Goal: Obtain resource: Download file/media

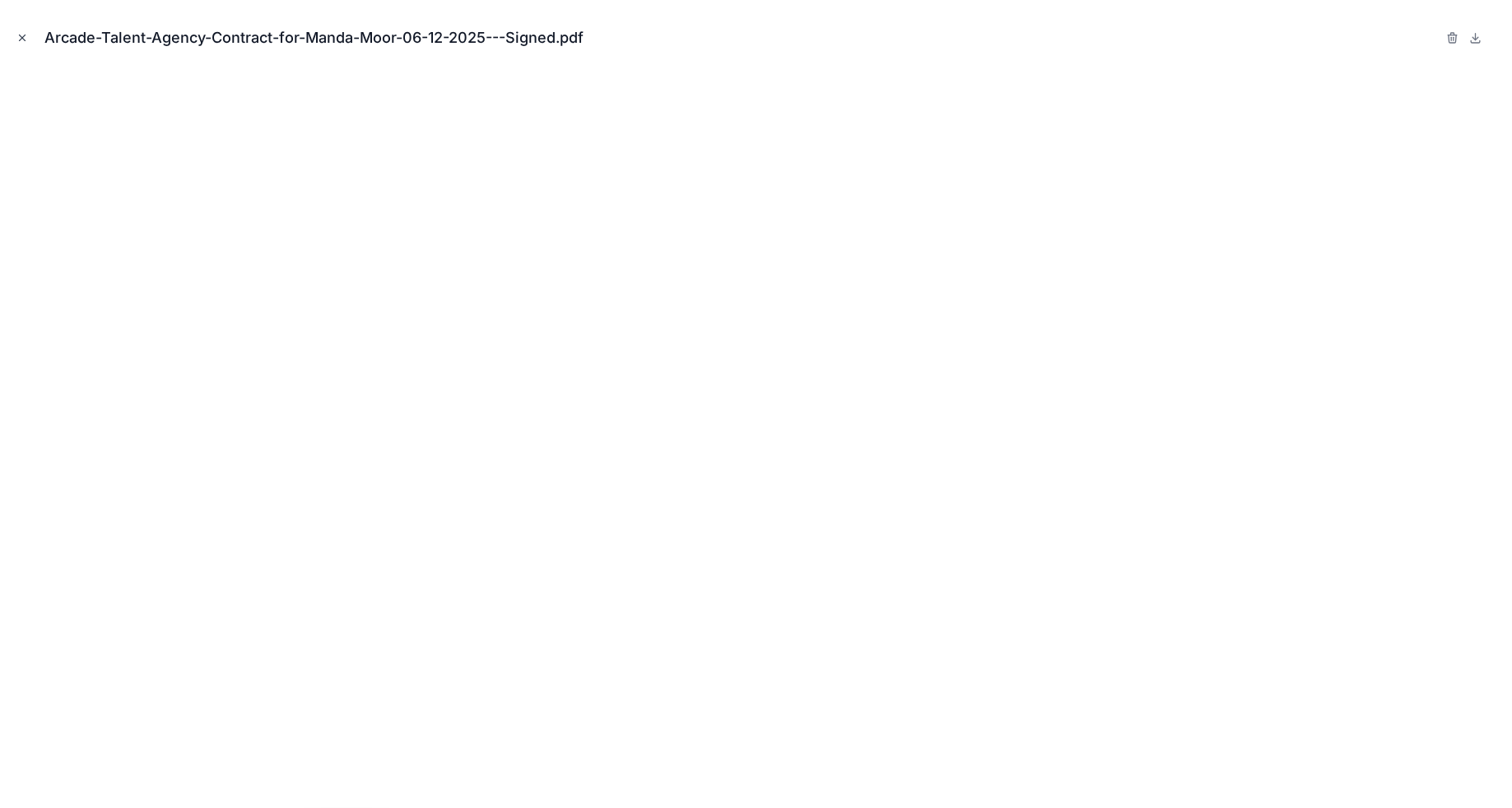
click at [25, 42] on icon "Close modal" at bounding box center [23, 38] width 12 height 12
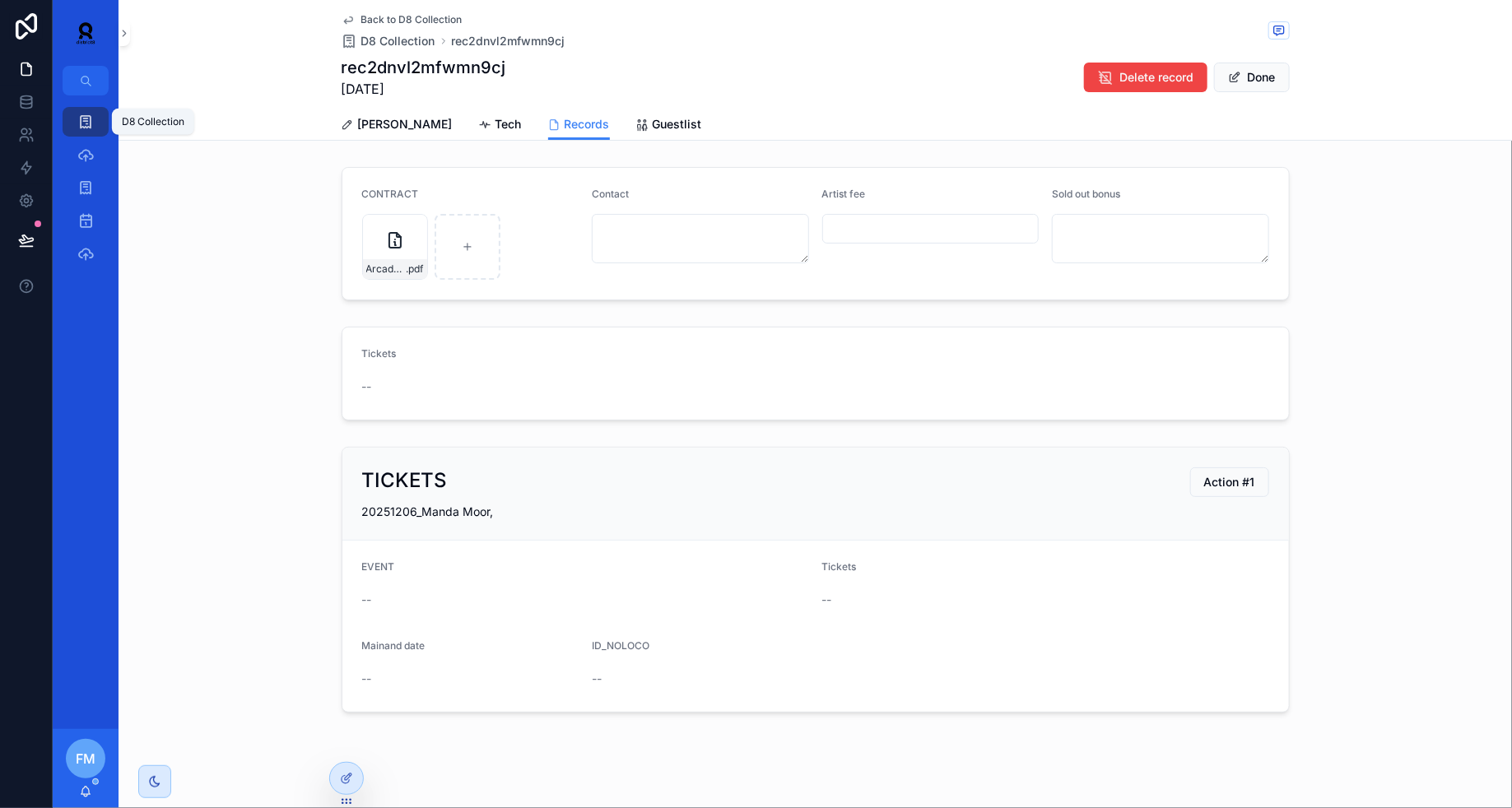
click at [94, 119] on div "D8 Collection" at bounding box center [85, 121] width 26 height 26
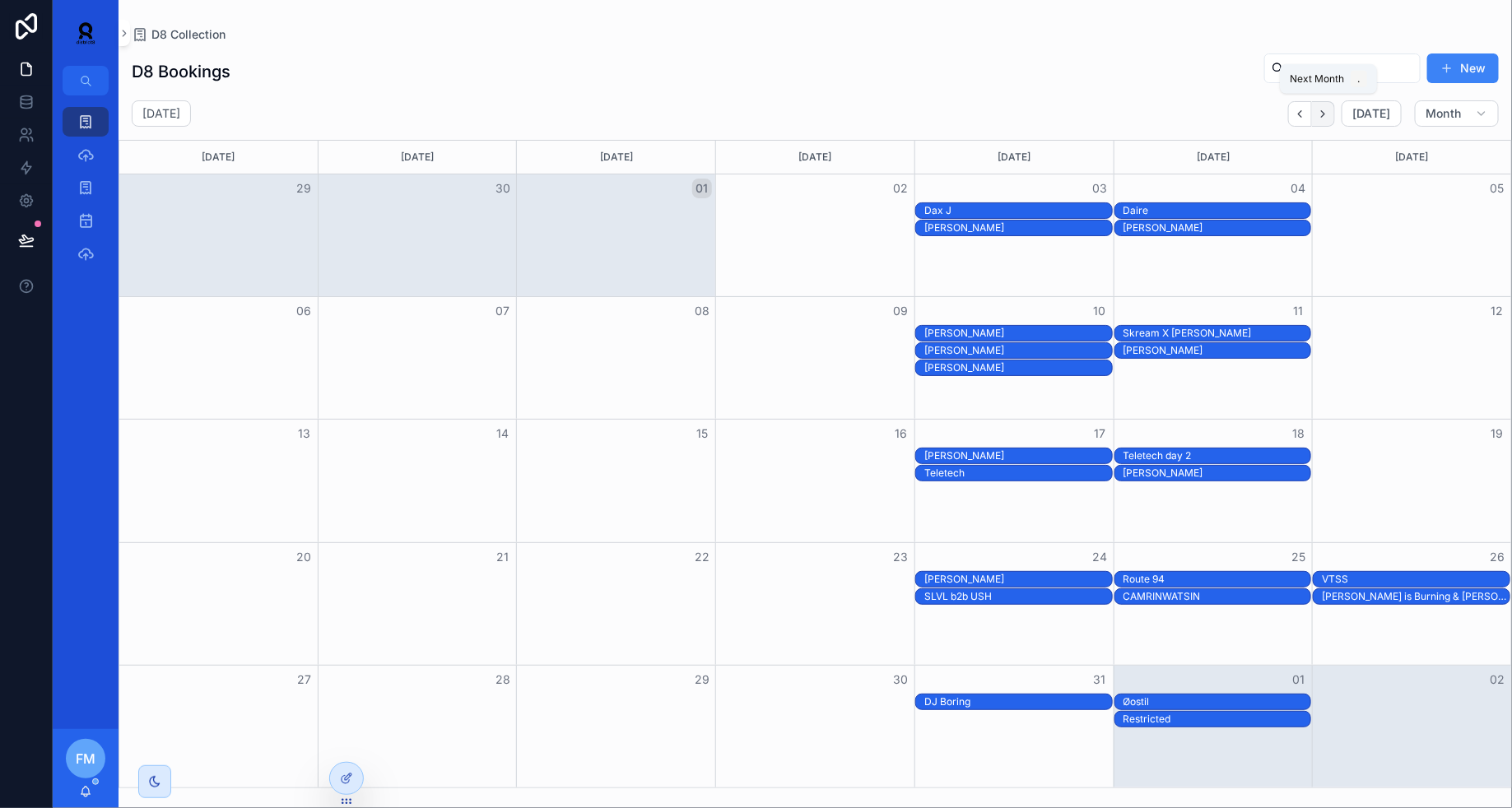
click at [1334, 121] on button "Next" at bounding box center [1322, 114] width 23 height 25
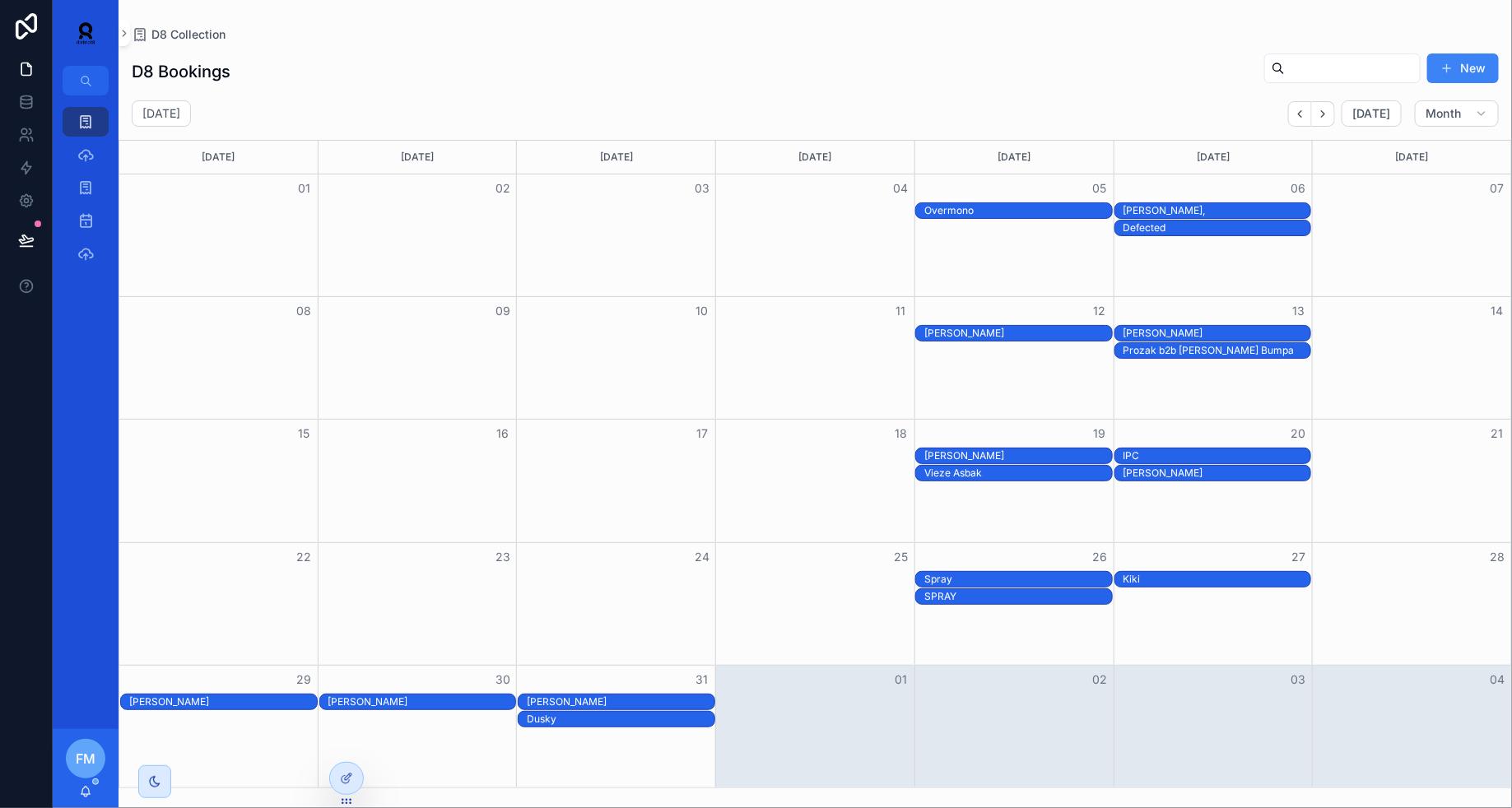
click at [250, 700] on div "[PERSON_NAME]" at bounding box center [223, 702] width 188 height 13
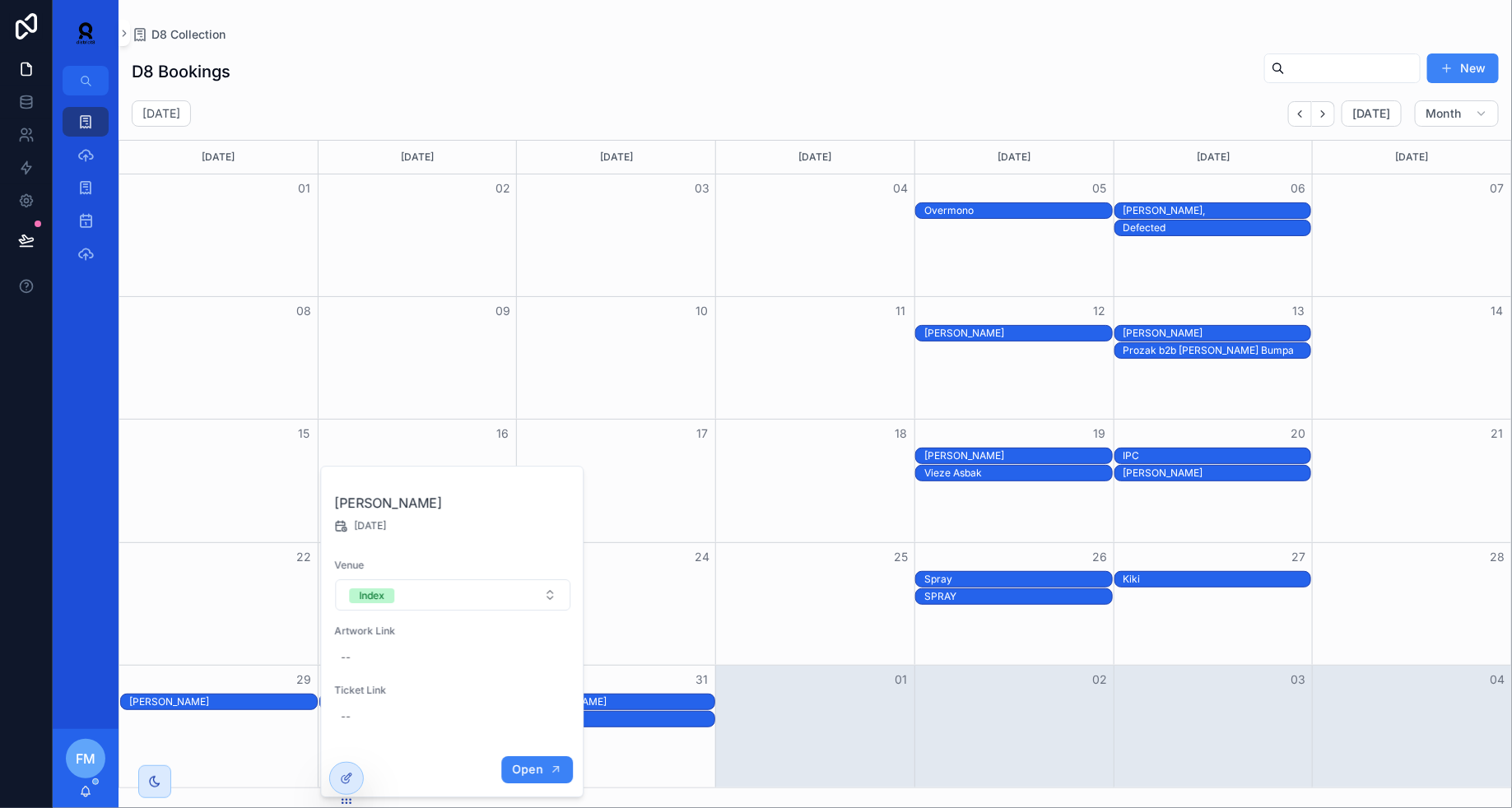
click at [524, 759] on button "Open" at bounding box center [537, 769] width 72 height 27
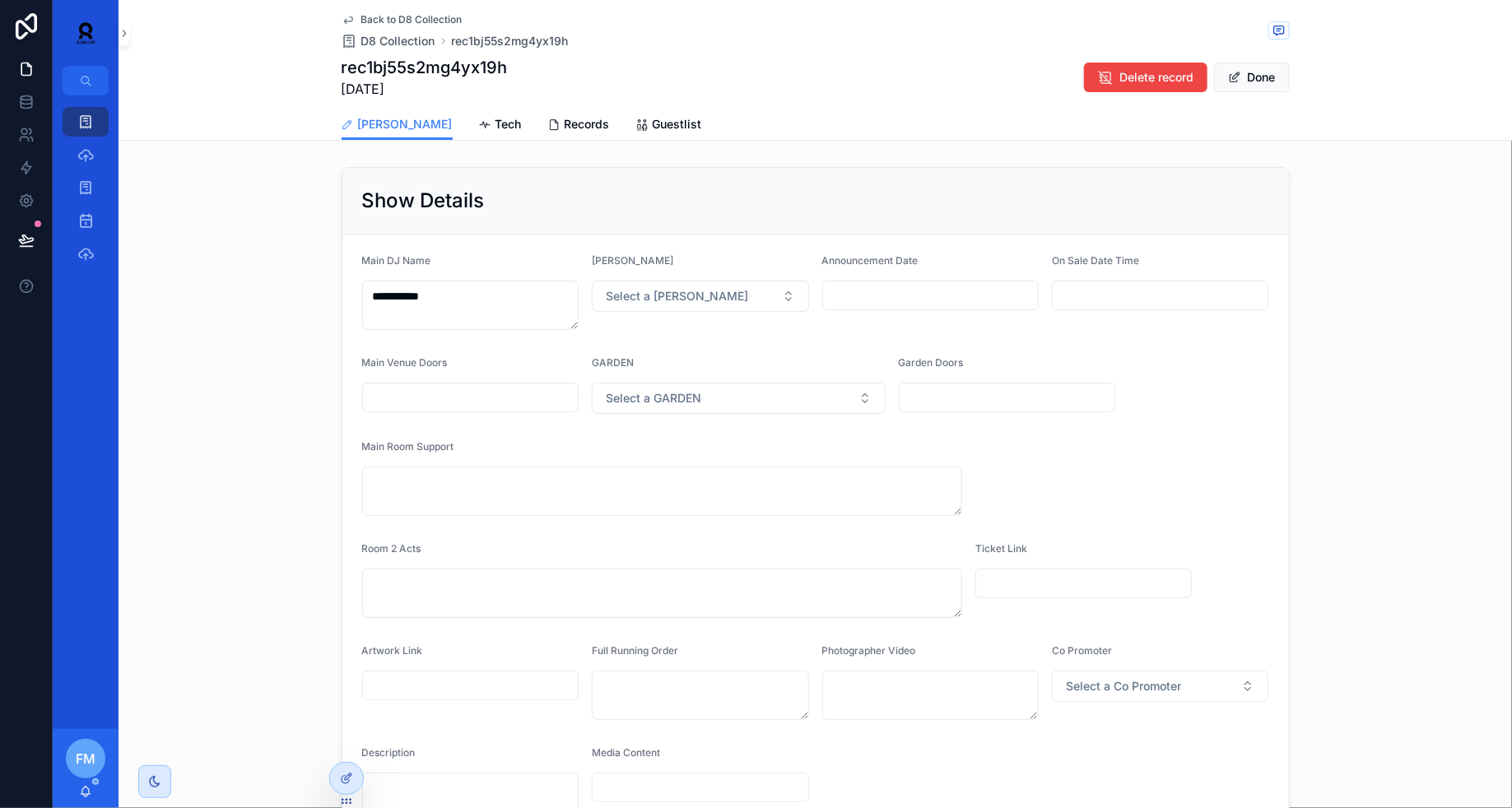
click at [482, 704] on div "Artwork Link" at bounding box center [471, 682] width 217 height 76
click at [485, 685] on input "scrollable content" at bounding box center [471, 685] width 216 height 23
paste input "**********"
type input "**********"
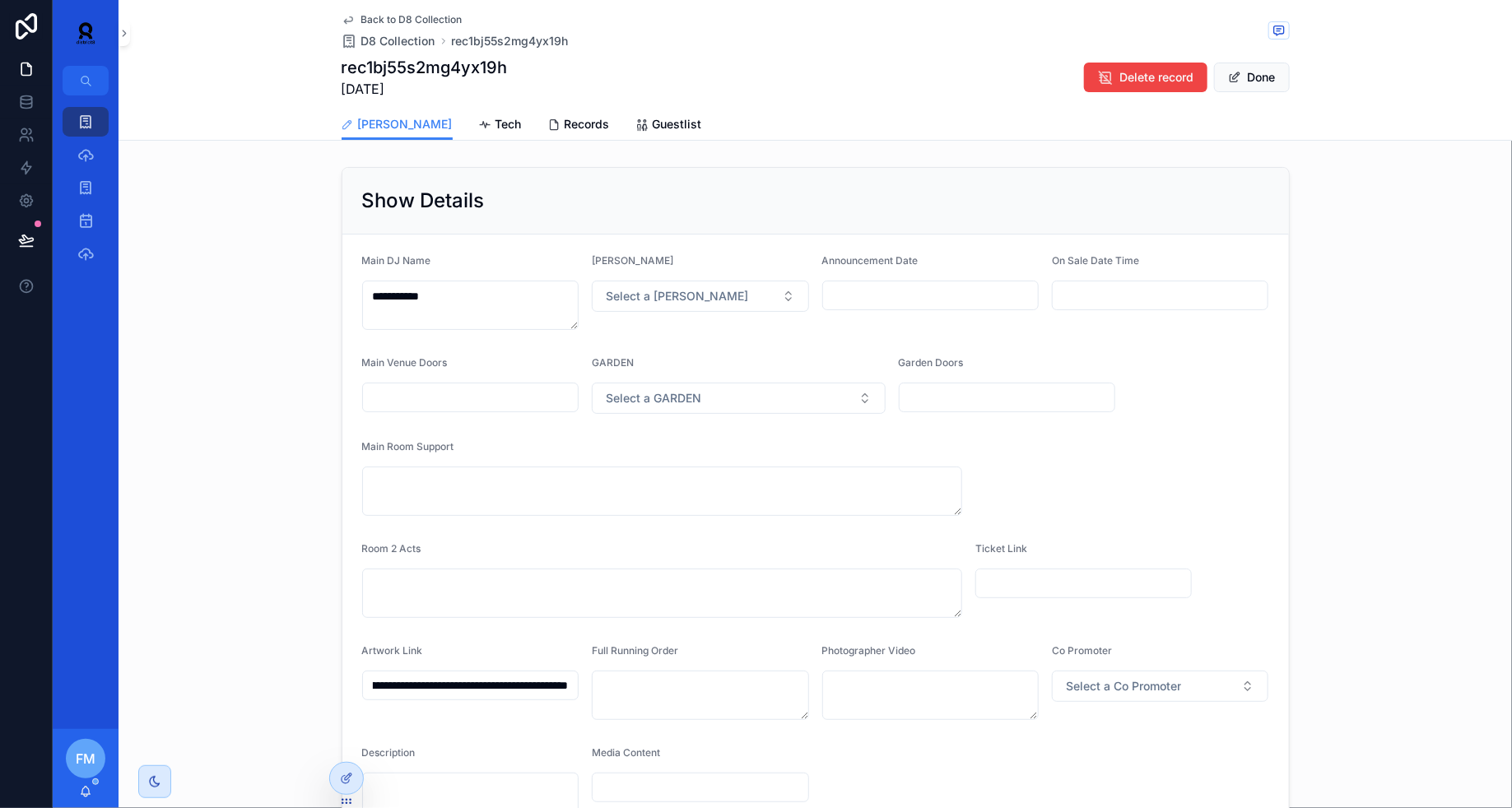
click at [498, 188] on div "Show Details" at bounding box center [816, 201] width 907 height 26
click at [91, 116] on icon "scrollable content" at bounding box center [86, 122] width 17 height 17
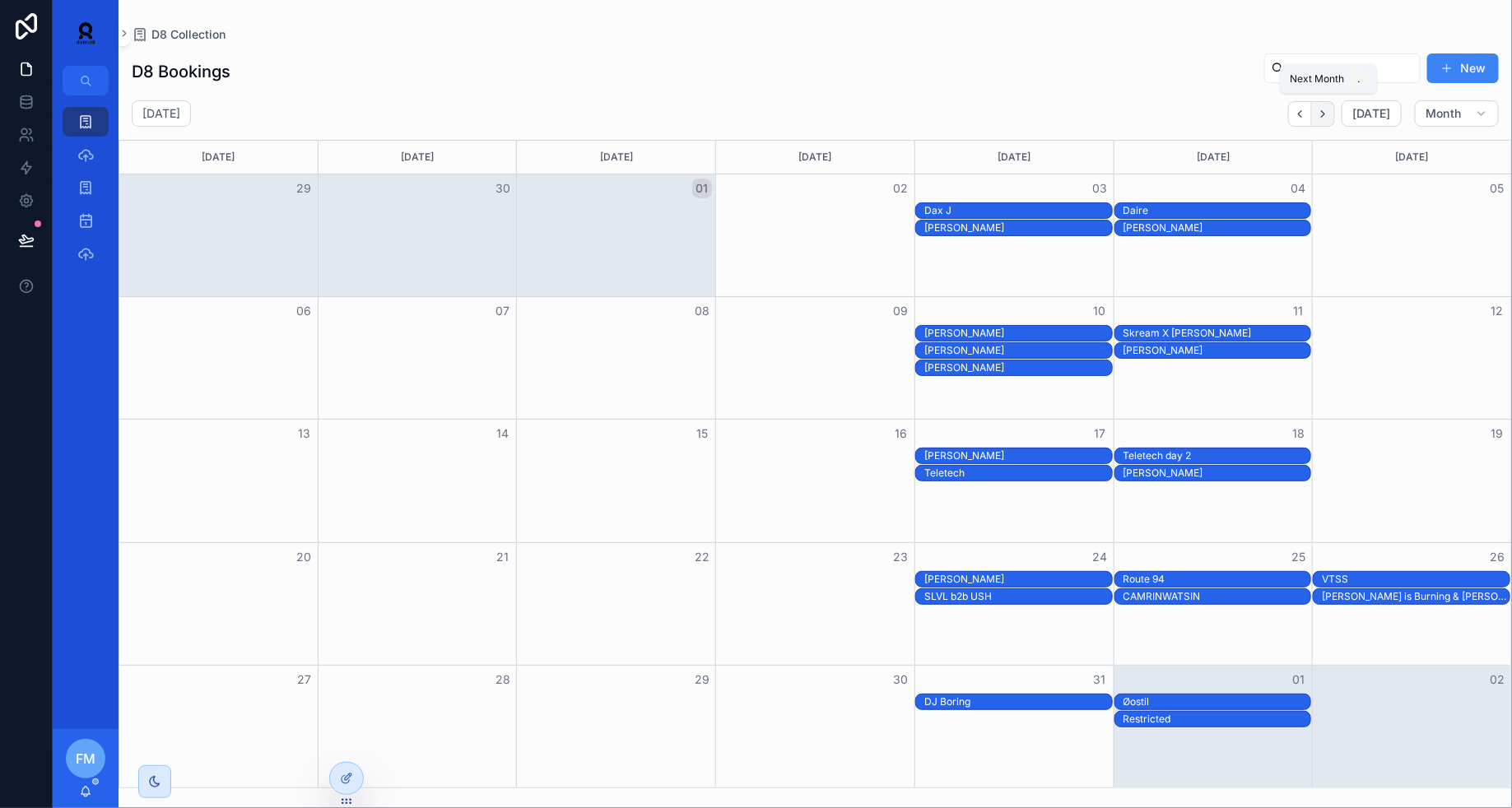
click at [1327, 114] on icon "Next" at bounding box center [1322, 114] width 13 height 13
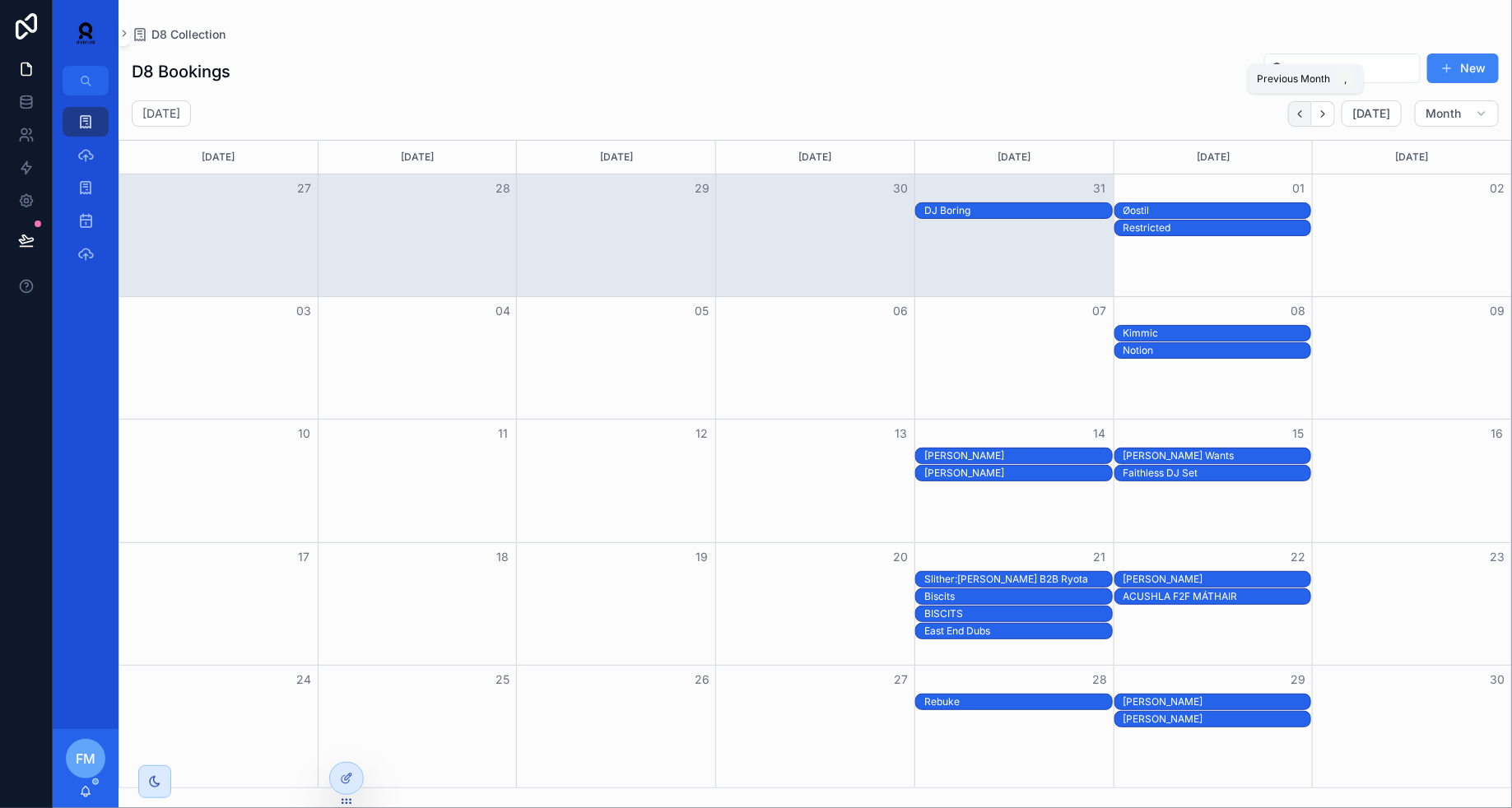
click at [1303, 115] on icon "Back" at bounding box center [1300, 114] width 13 height 13
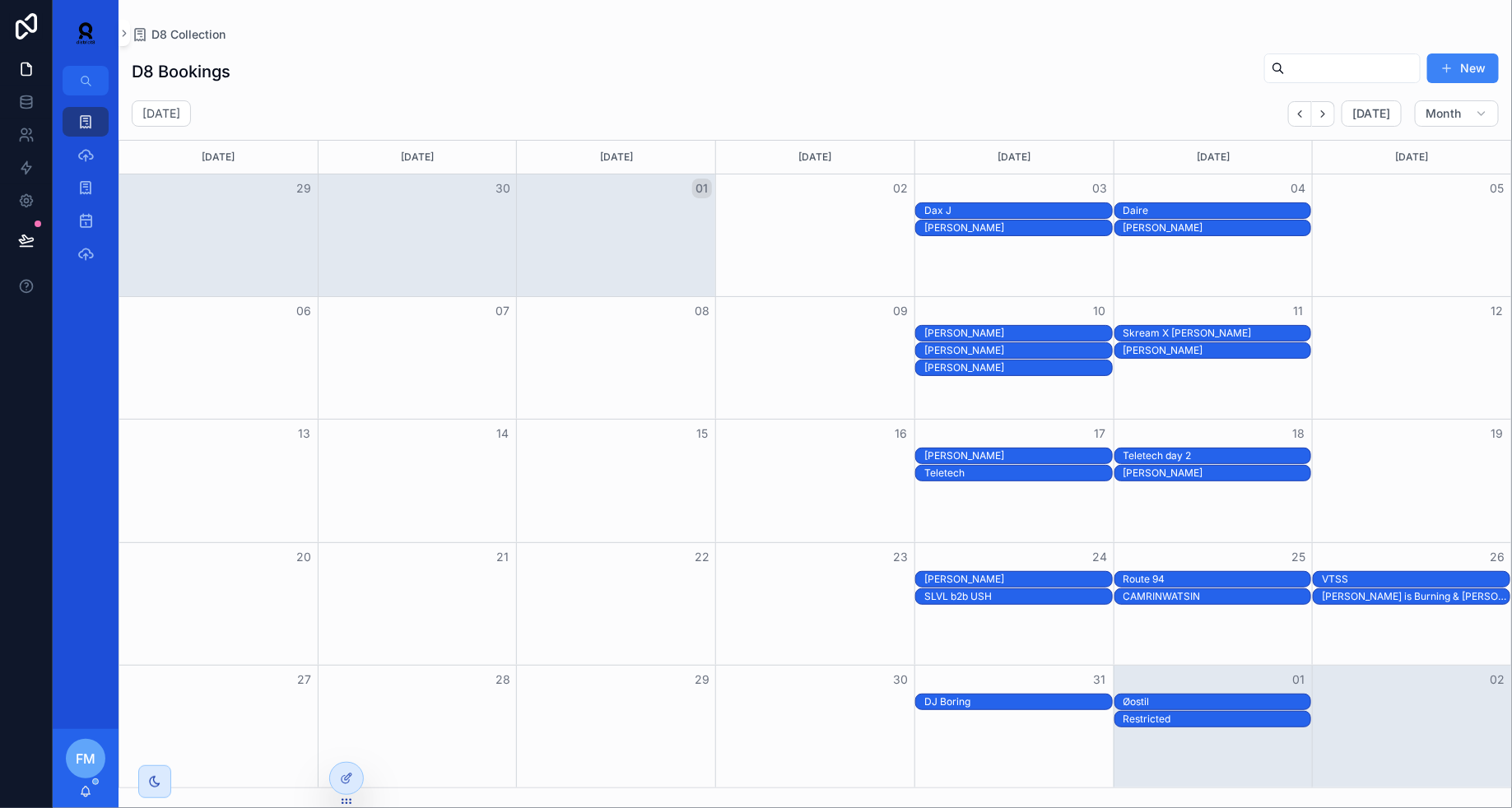
click at [1226, 327] on div "Skream X [PERSON_NAME]" at bounding box center [1217, 334] width 188 height 13
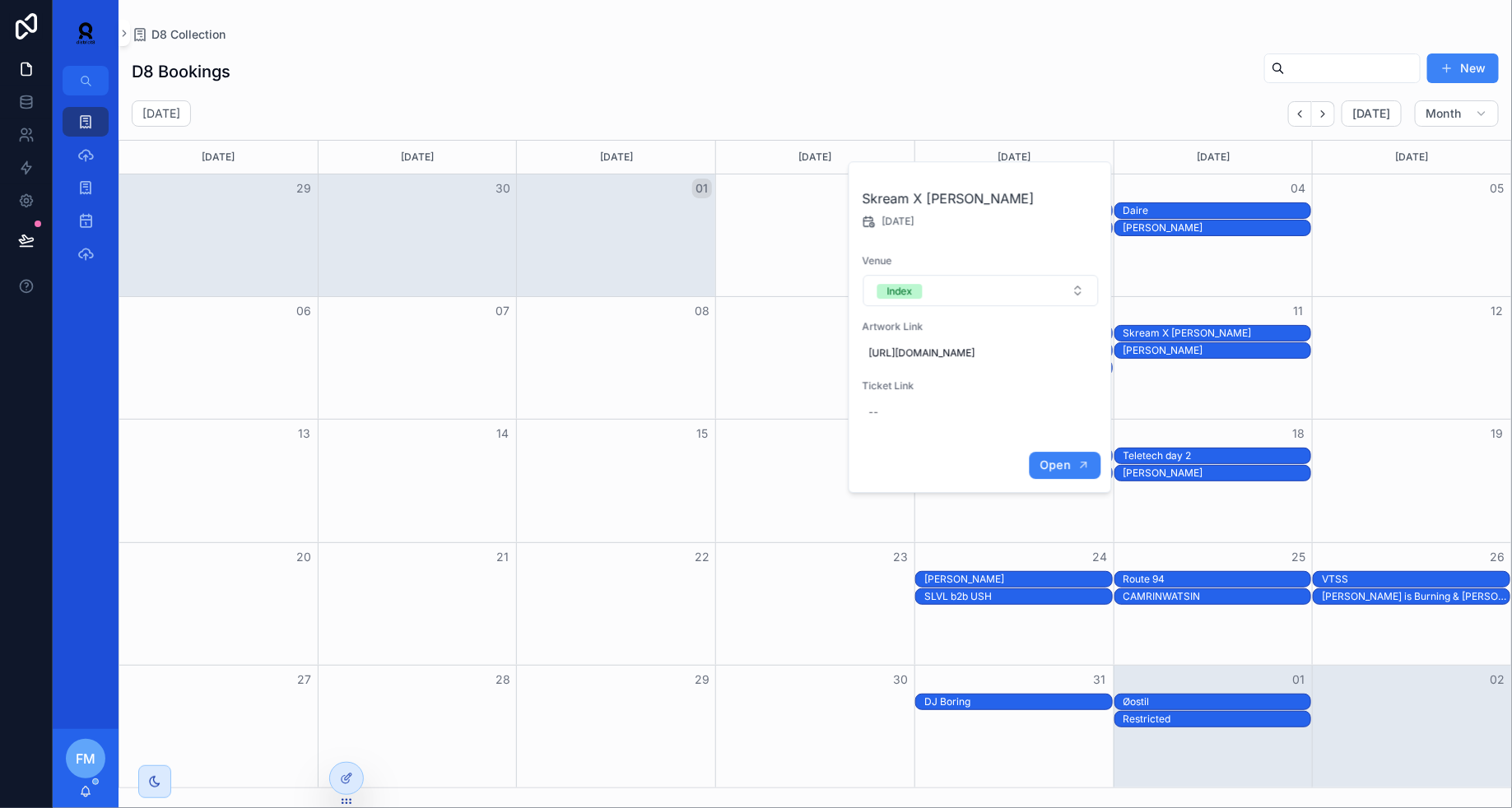
click at [1054, 472] on span "Open" at bounding box center [1054, 465] width 30 height 15
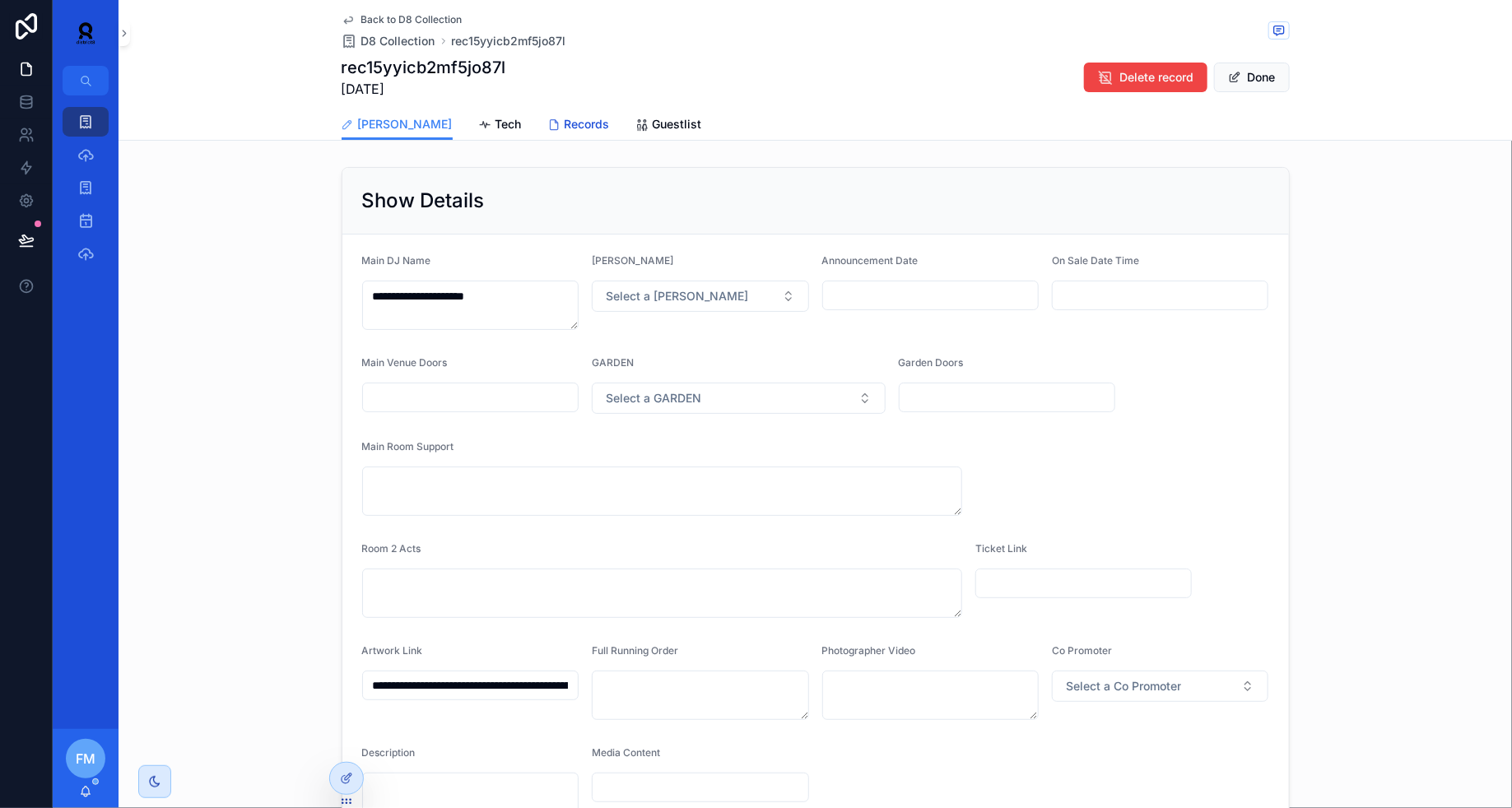
click at [565, 121] on span "Records" at bounding box center [587, 125] width 46 height 17
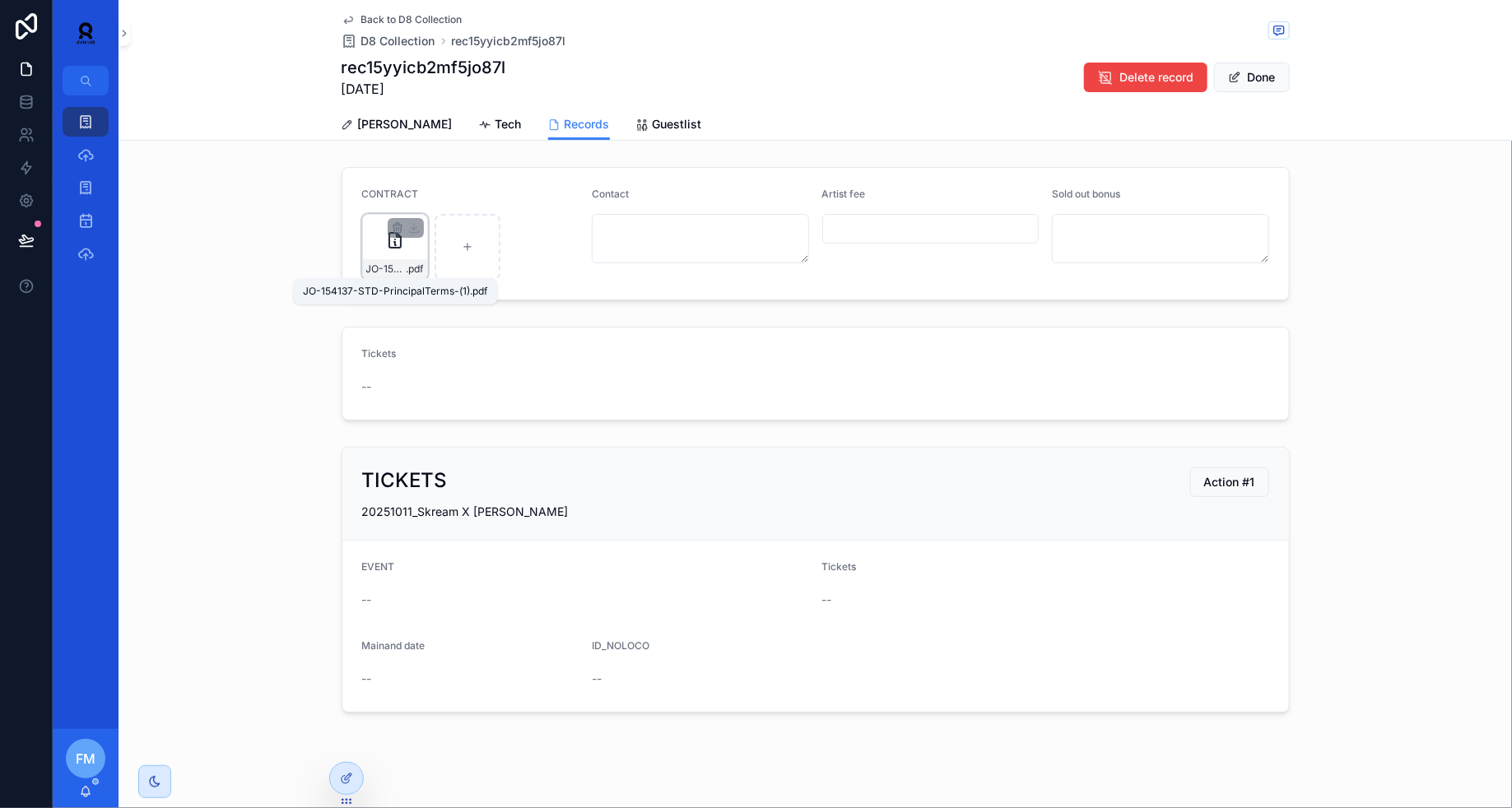
click at [374, 263] on span "JO-154137-STD-PrincipalTerms-(1)" at bounding box center [386, 269] width 40 height 13
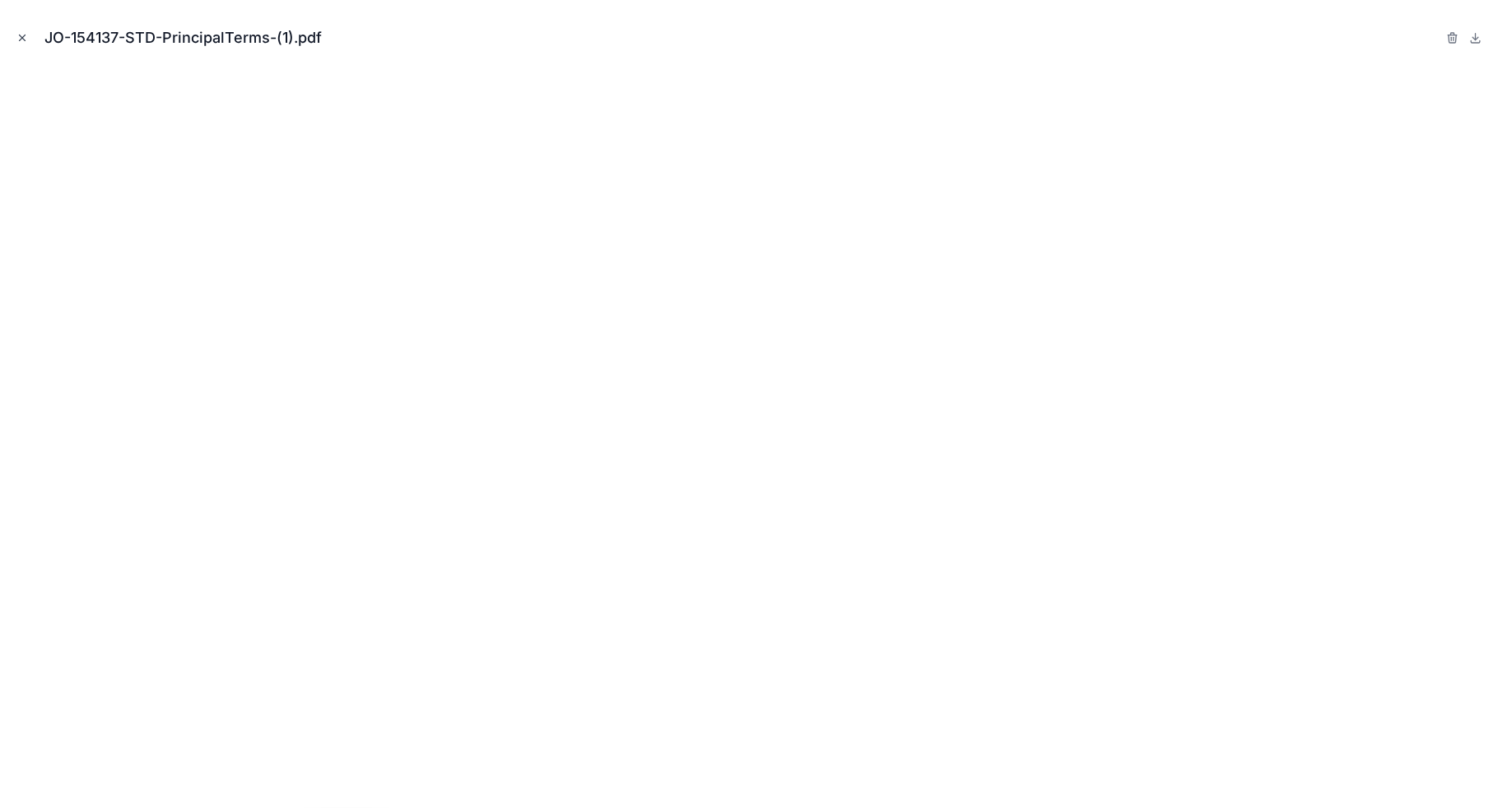
click at [28, 38] on button "Close modal" at bounding box center [22, 37] width 18 height 18
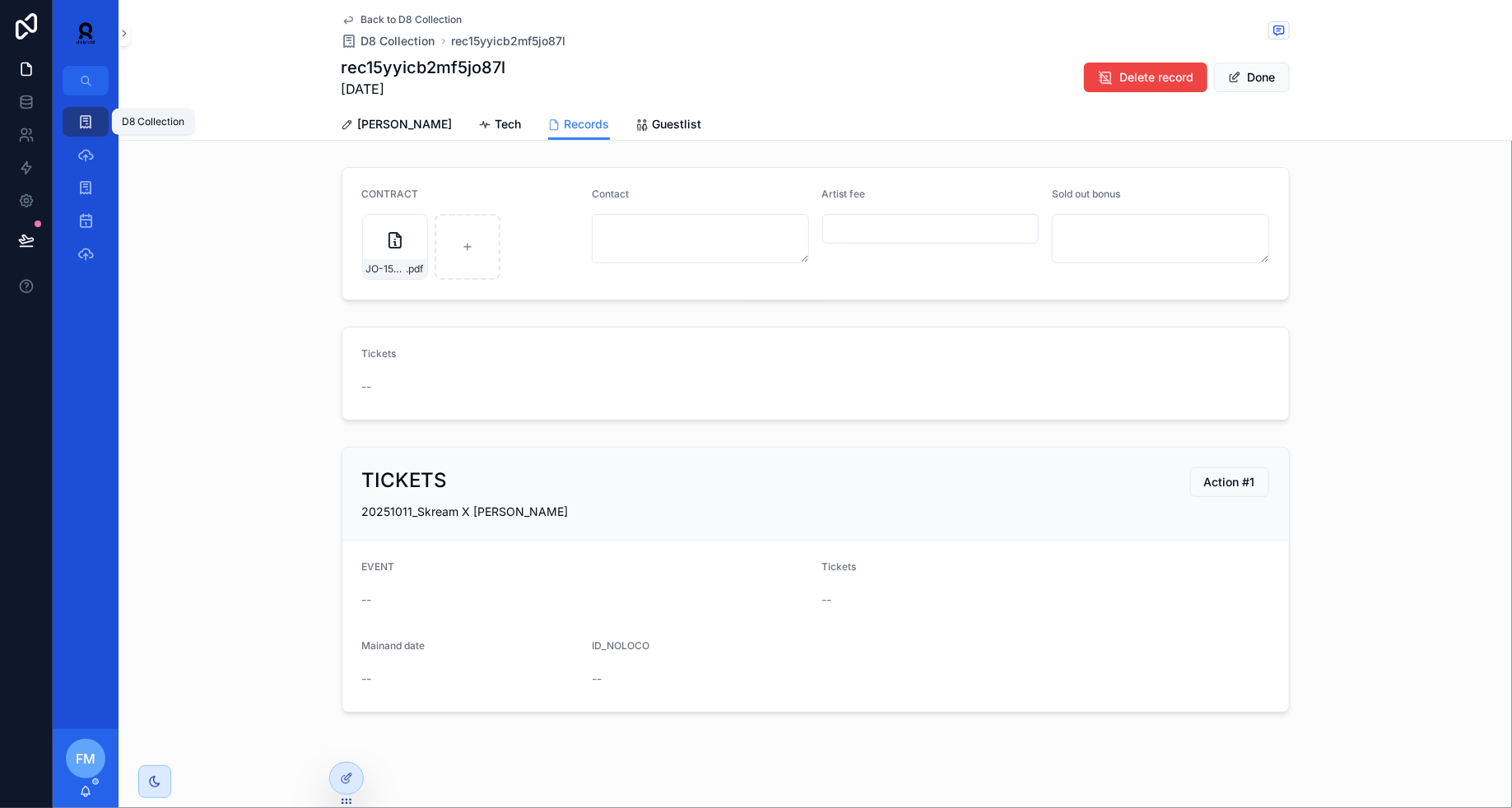
click at [84, 124] on icon "scrollable content" at bounding box center [86, 122] width 17 height 17
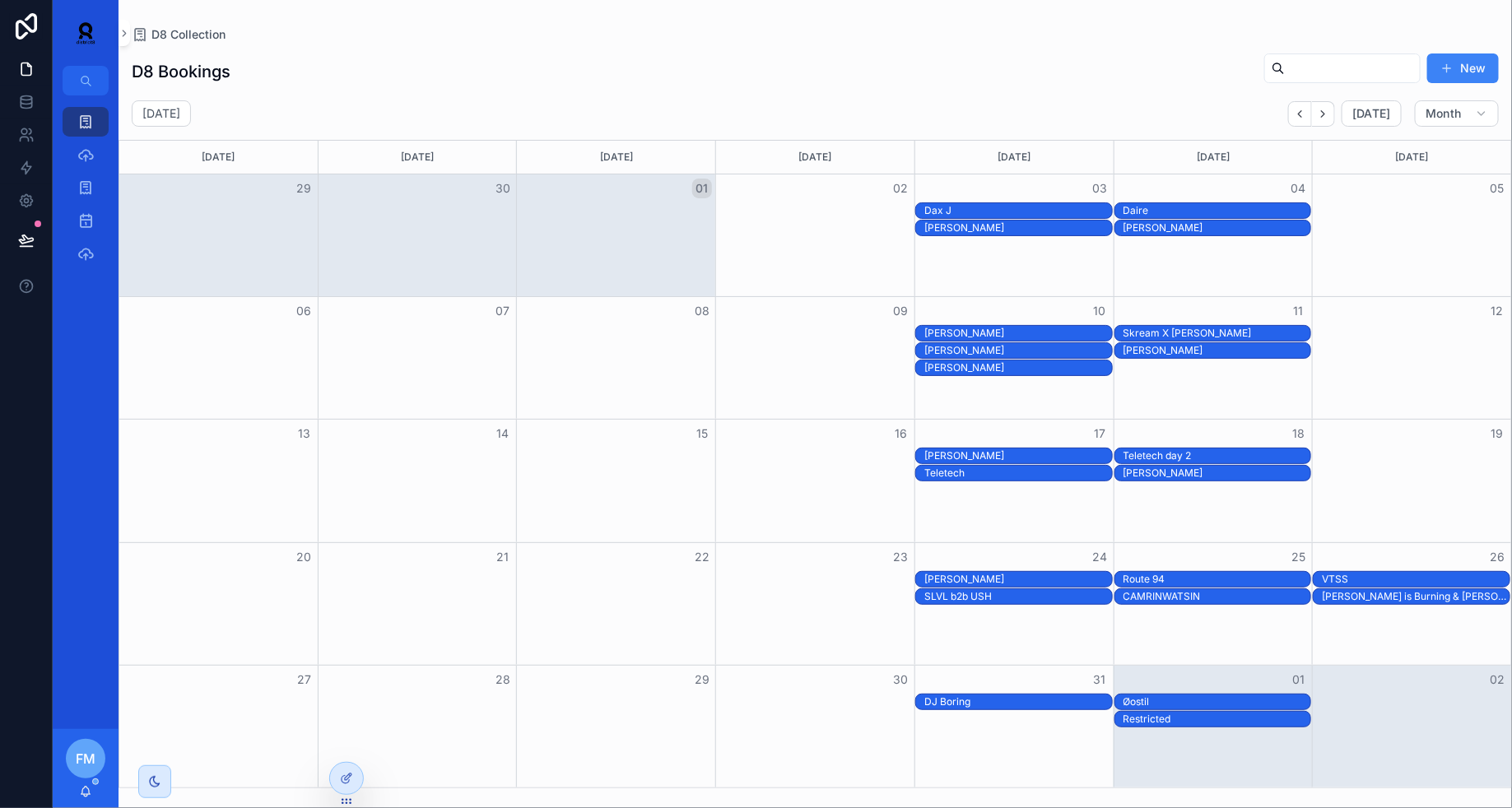
click at [1222, 451] on div "Teletech day 2" at bounding box center [1217, 456] width 188 height 13
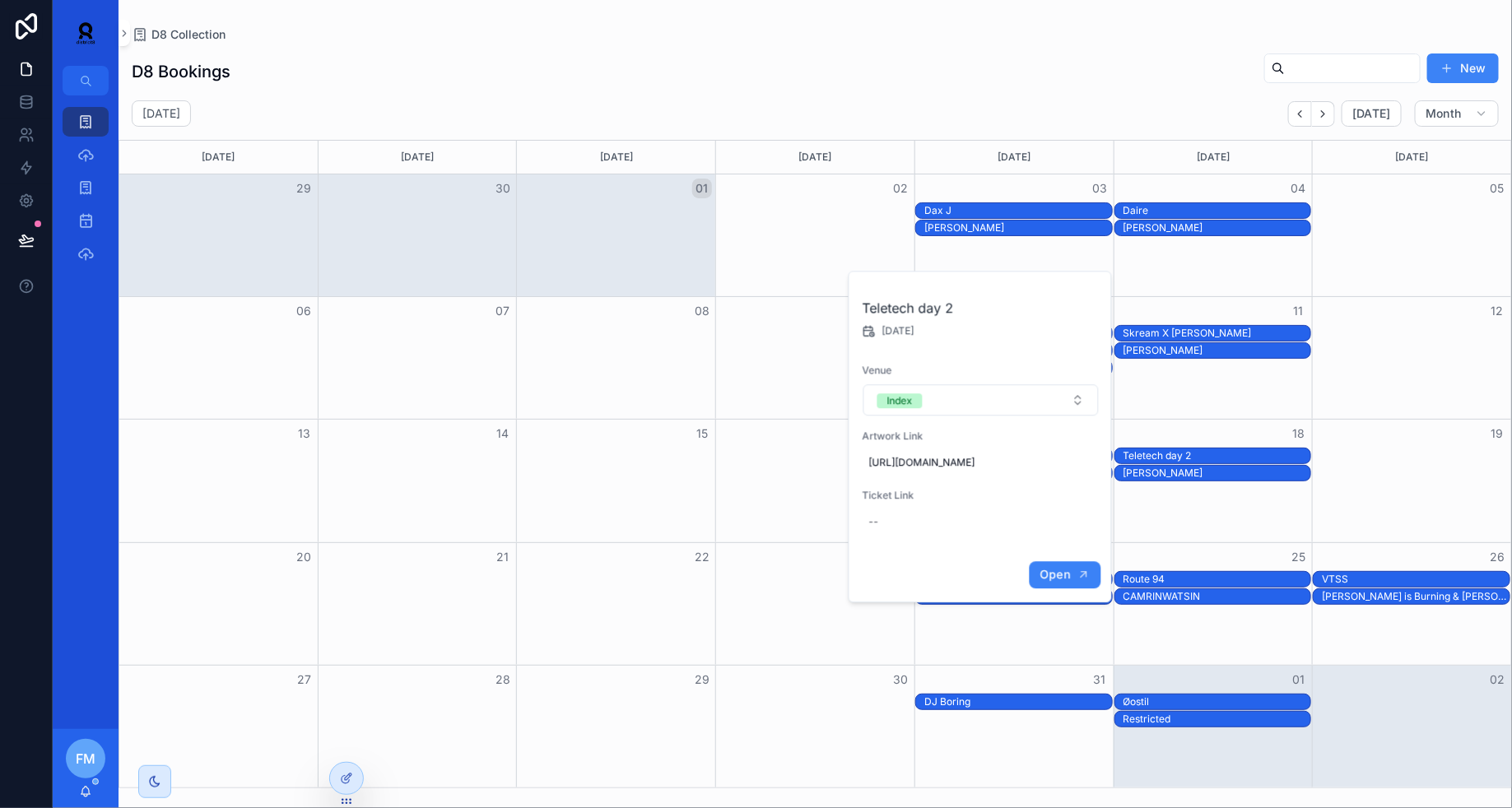
click at [1052, 581] on span "Open" at bounding box center [1054, 575] width 30 height 15
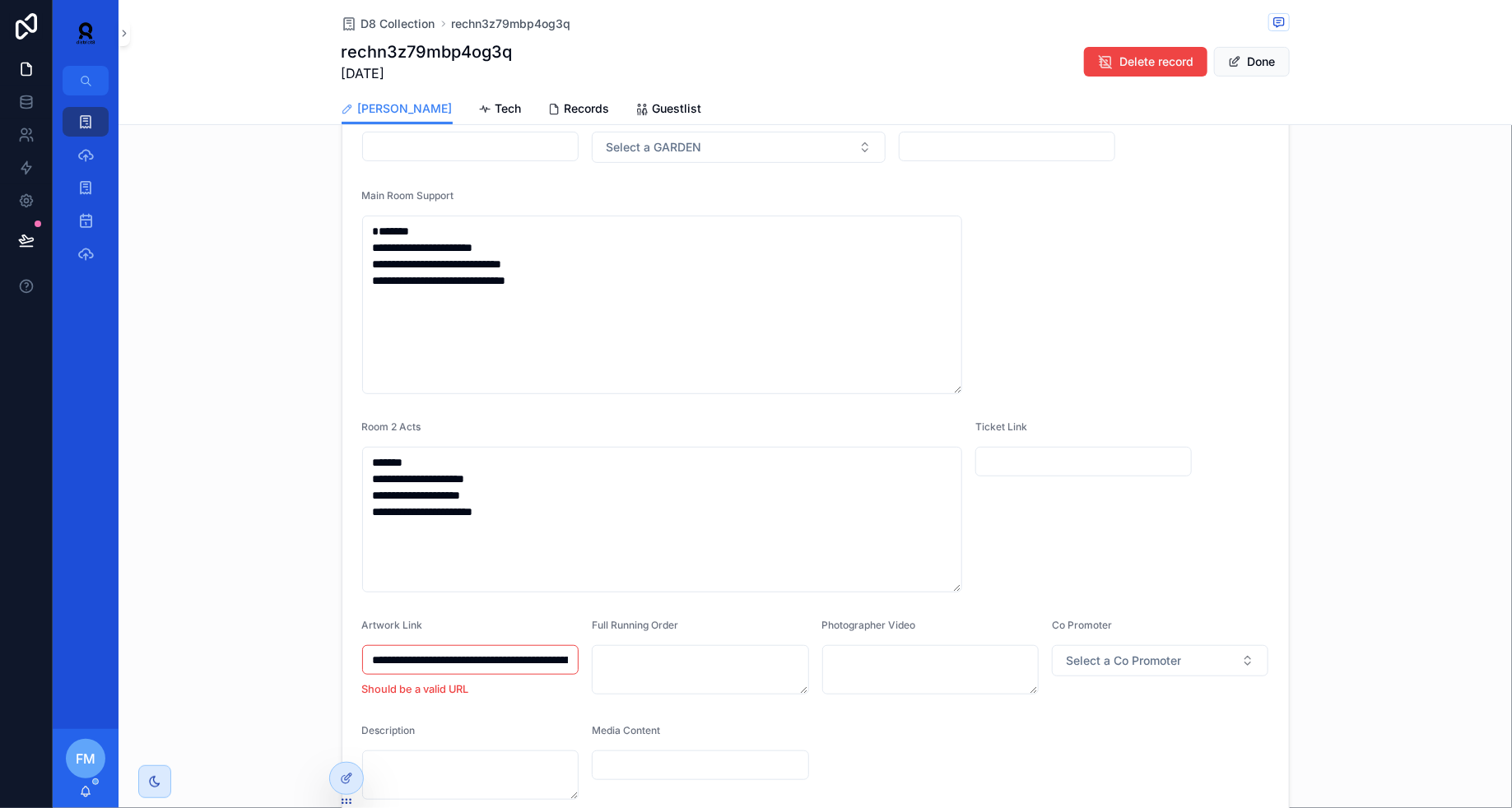
scroll to position [183, 0]
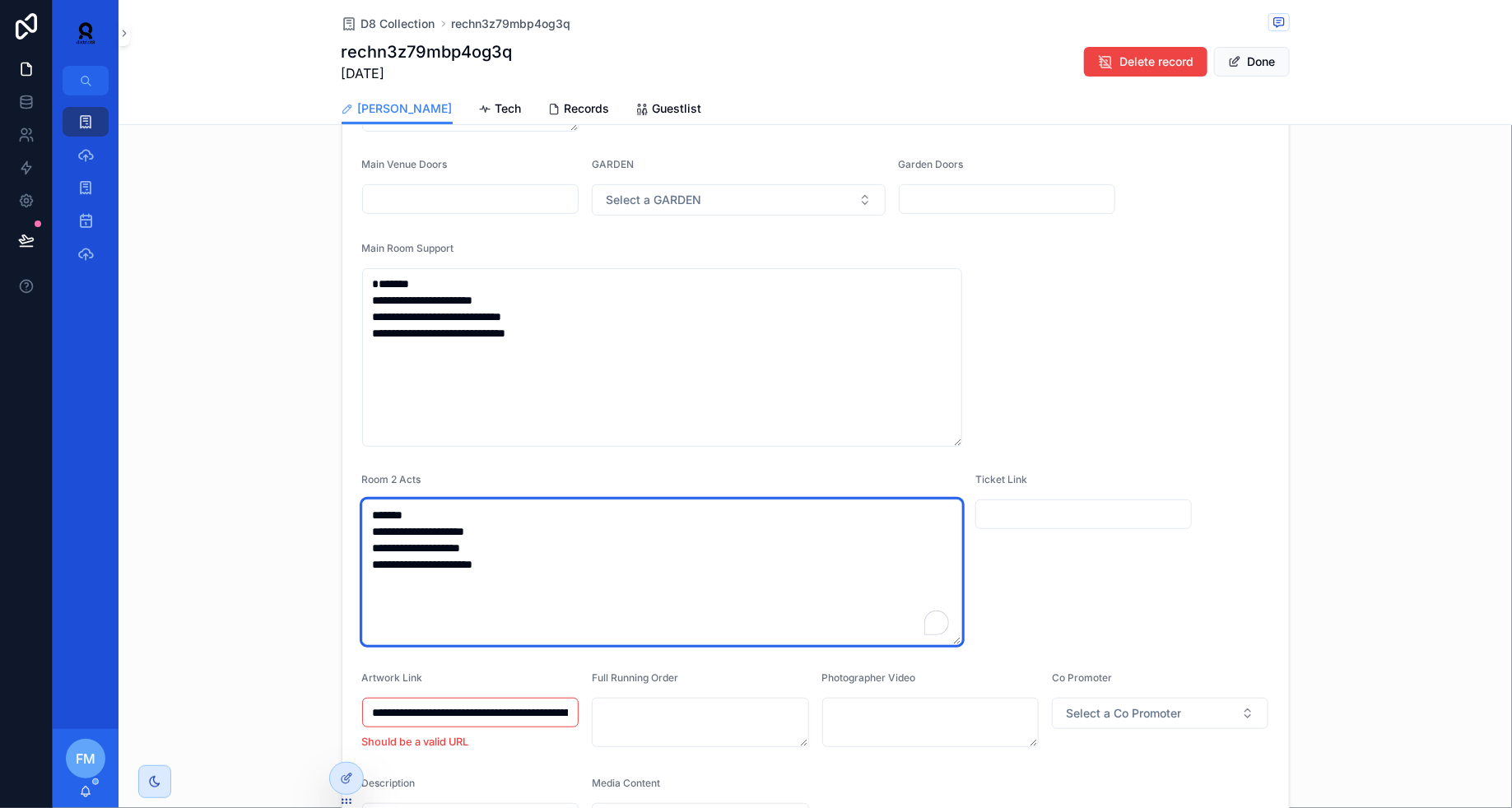
drag, startPoint x: 533, startPoint y: 559, endPoint x: 343, endPoint y: 504, distance: 197.8
click at [343, 504] on form "**********" at bounding box center [815, 454] width 946 height 836
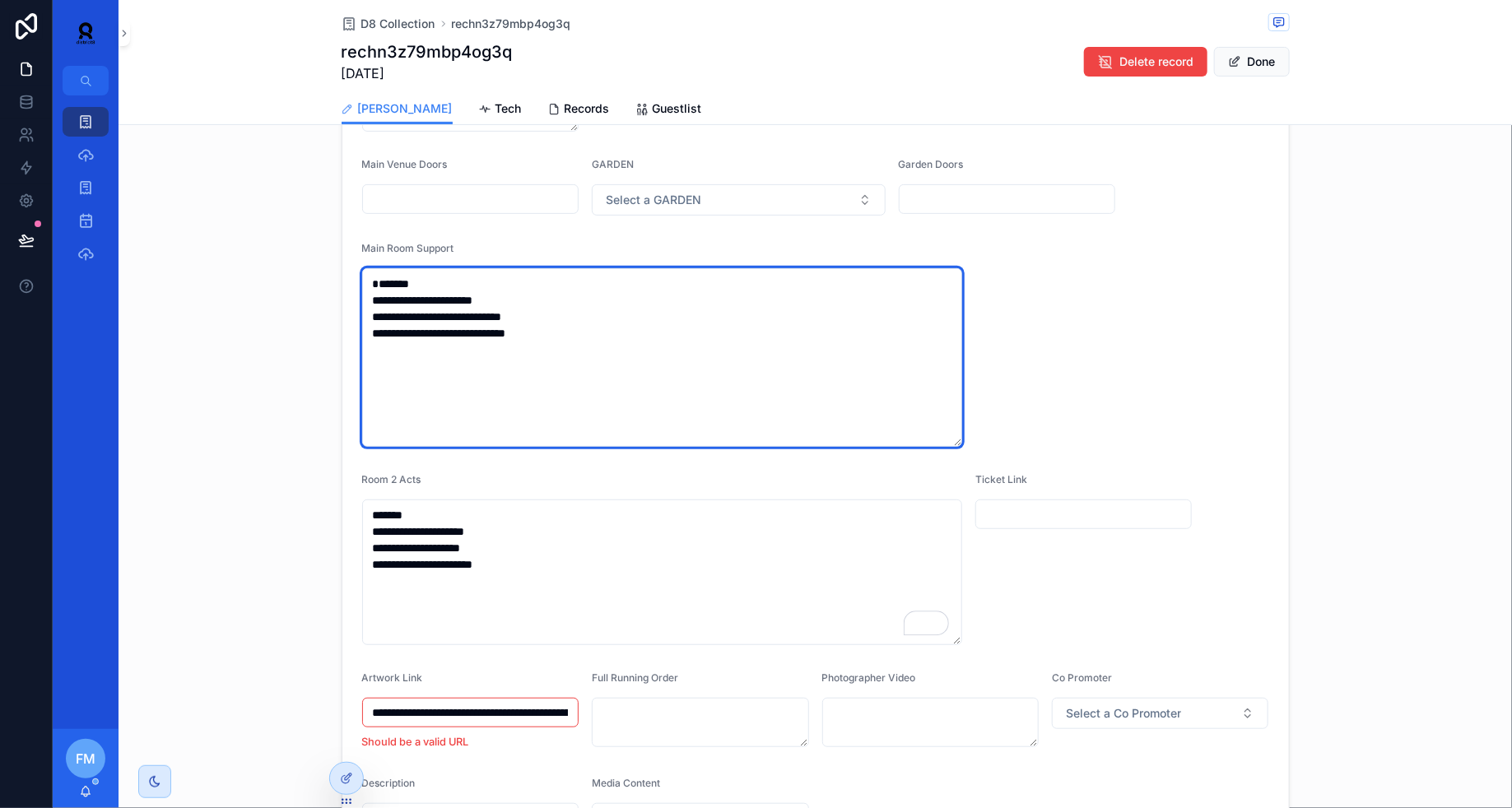
click at [601, 329] on textarea "**********" at bounding box center [662, 357] width 601 height 179
click at [568, 347] on textarea "**********" at bounding box center [662, 357] width 601 height 179
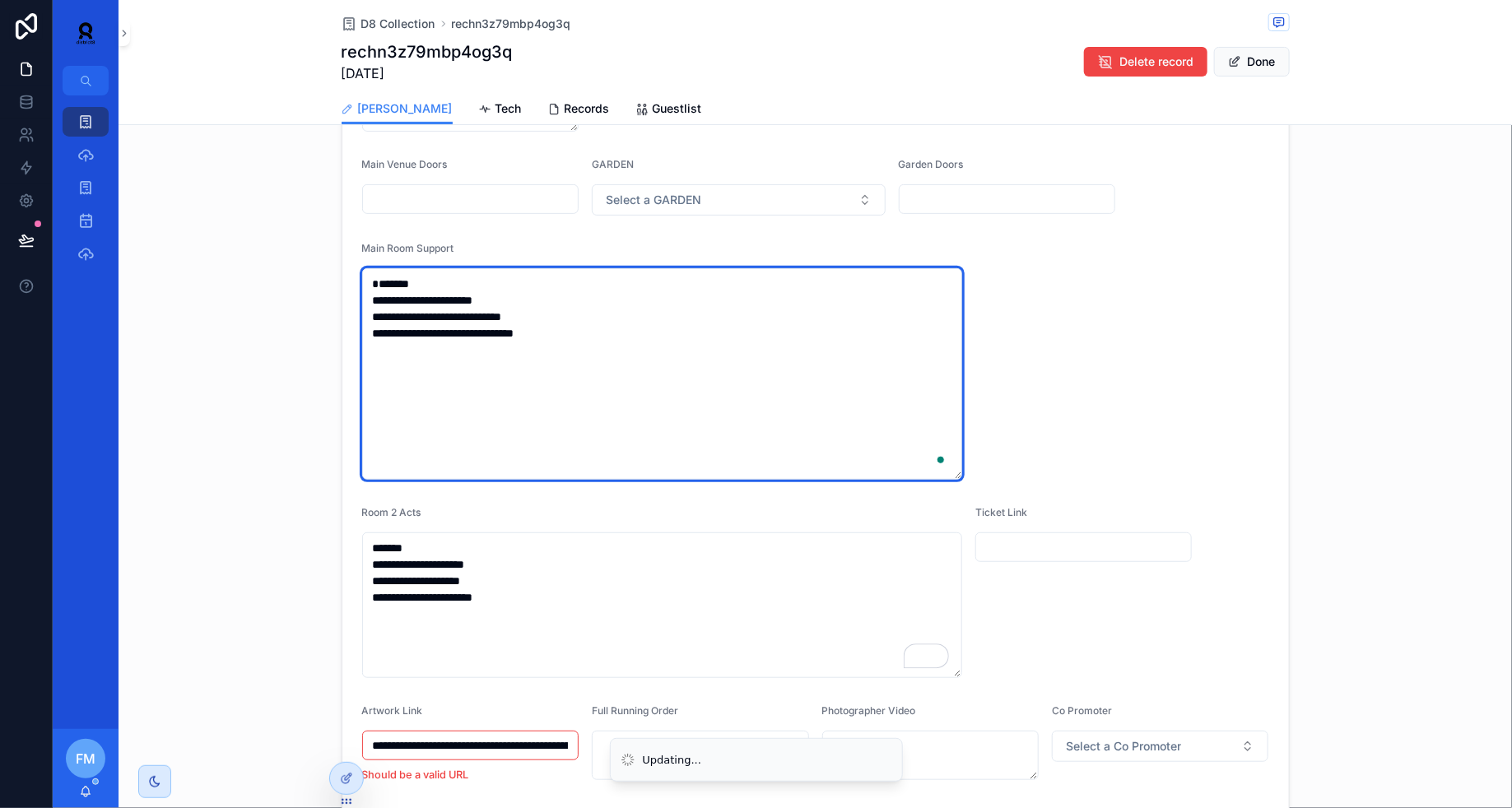
paste textarea "**********"
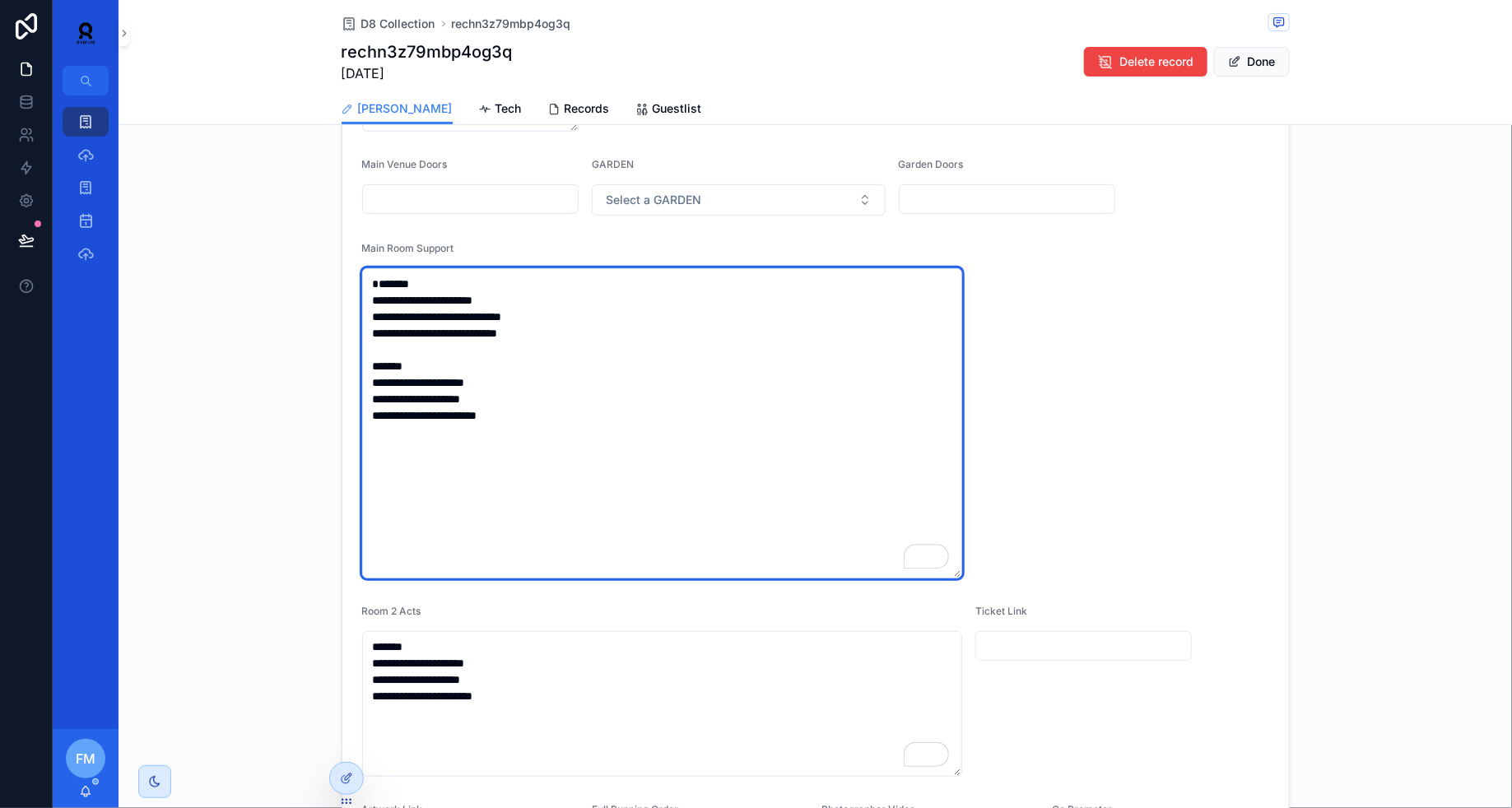
drag, startPoint x: 538, startPoint y: 431, endPoint x: 348, endPoint y: 292, distance: 235.4
click at [348, 292] on form "**********" at bounding box center [815, 520] width 946 height 967
type textarea "**********"
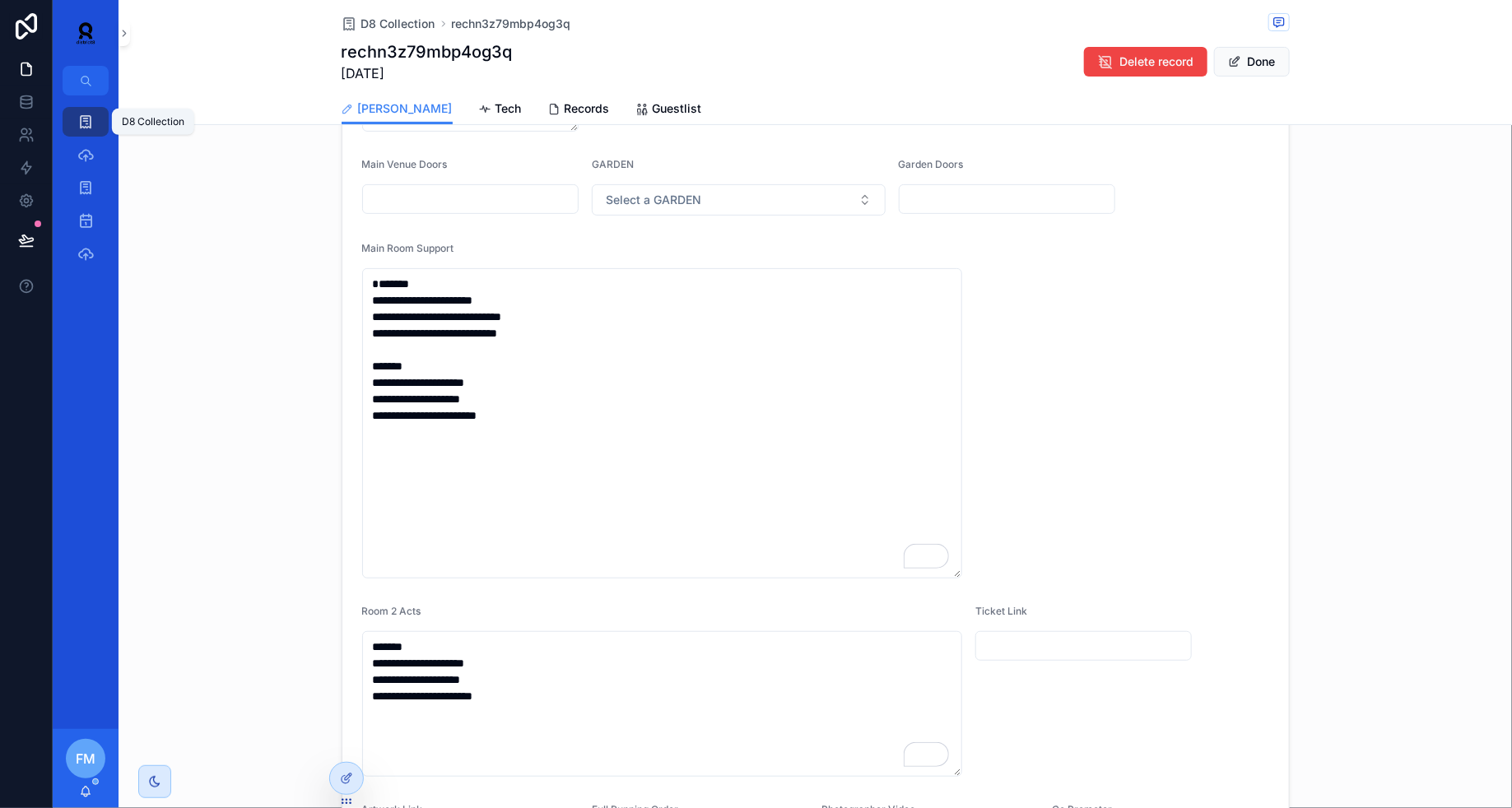
click at [82, 122] on icon "scrollable content" at bounding box center [86, 122] width 17 height 17
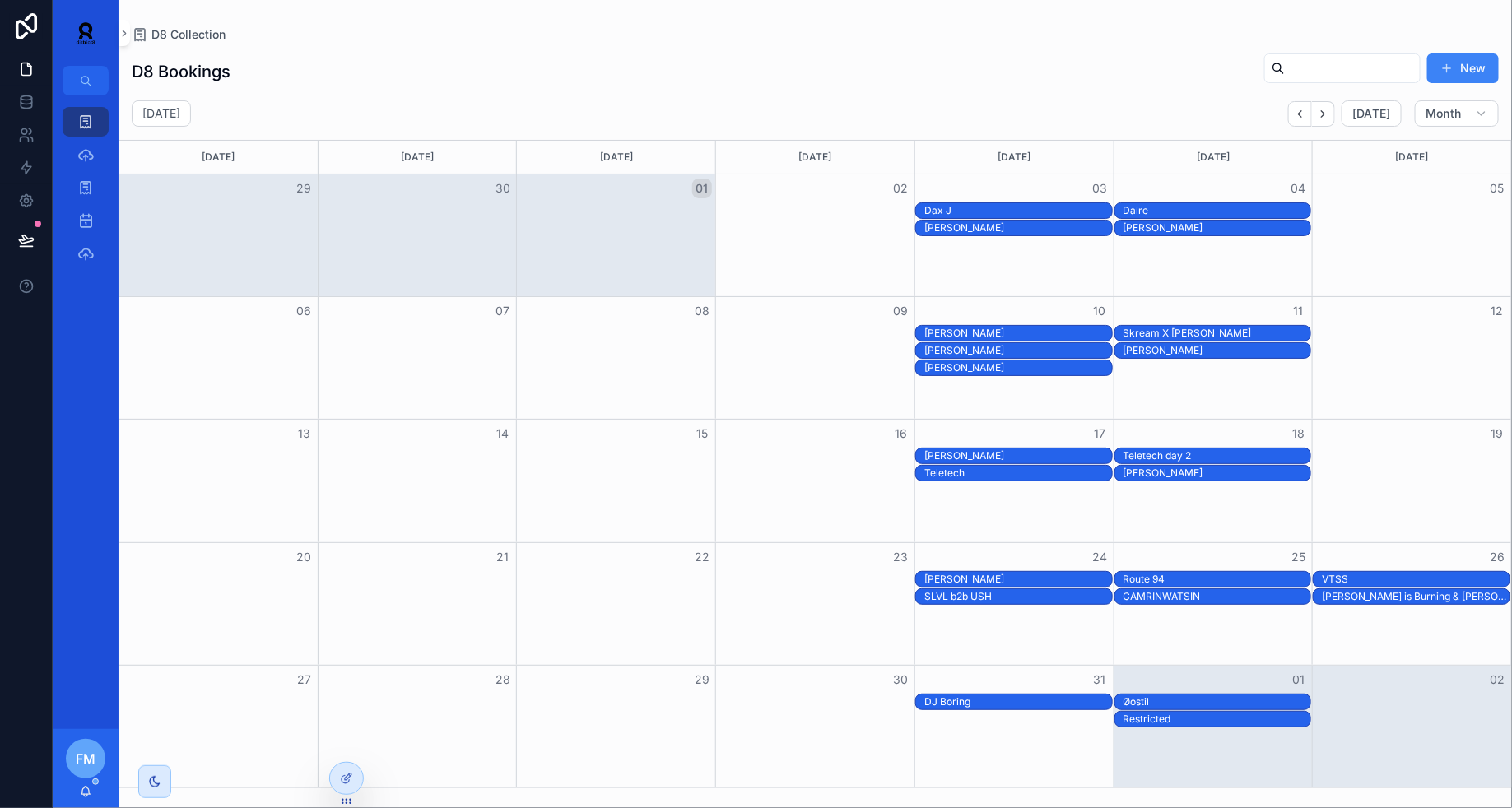
click at [1012, 470] on div "Teletech" at bounding box center [1017, 474] width 188 height 13
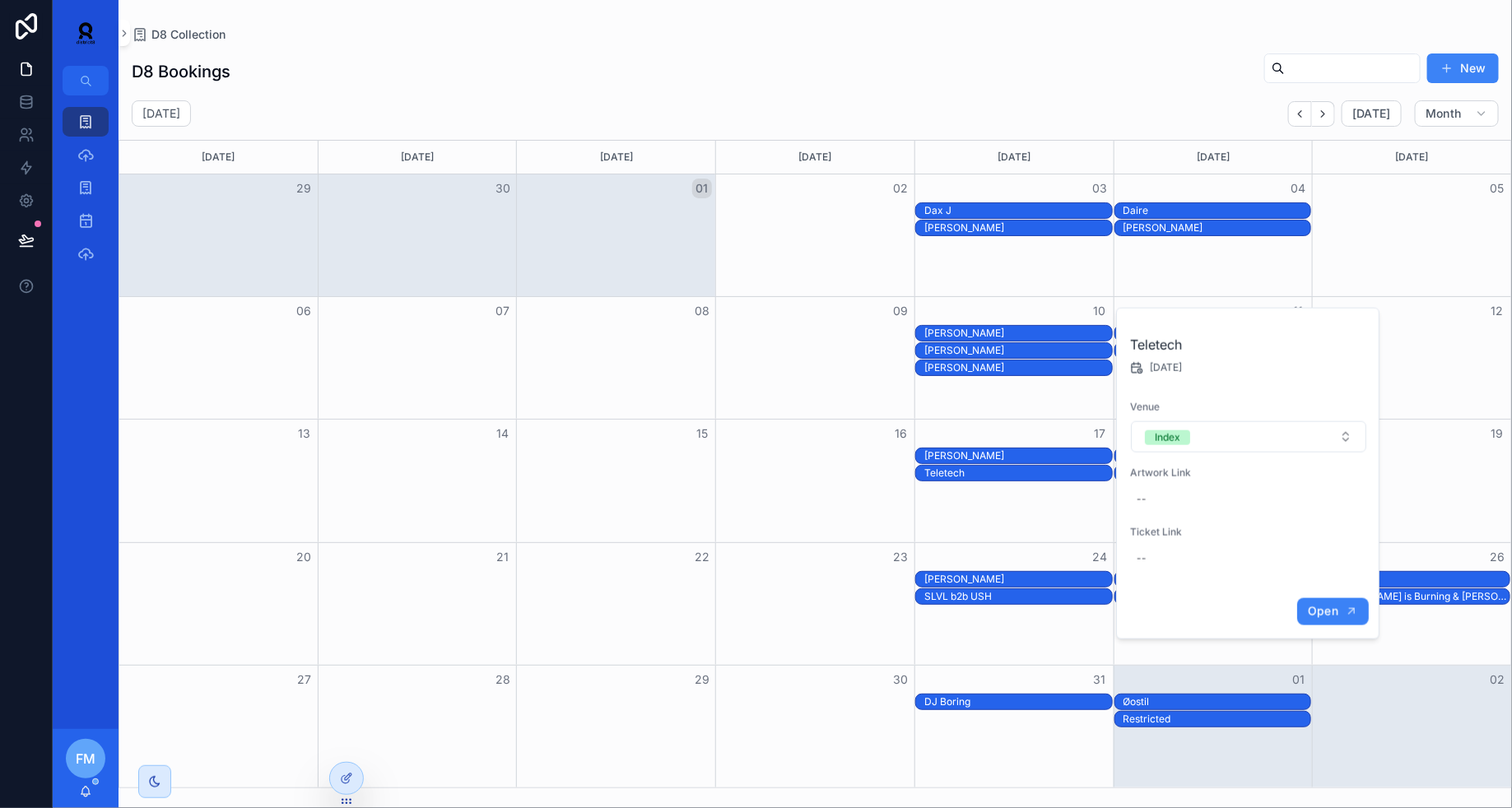
click at [1328, 622] on button "Open" at bounding box center [1332, 612] width 72 height 27
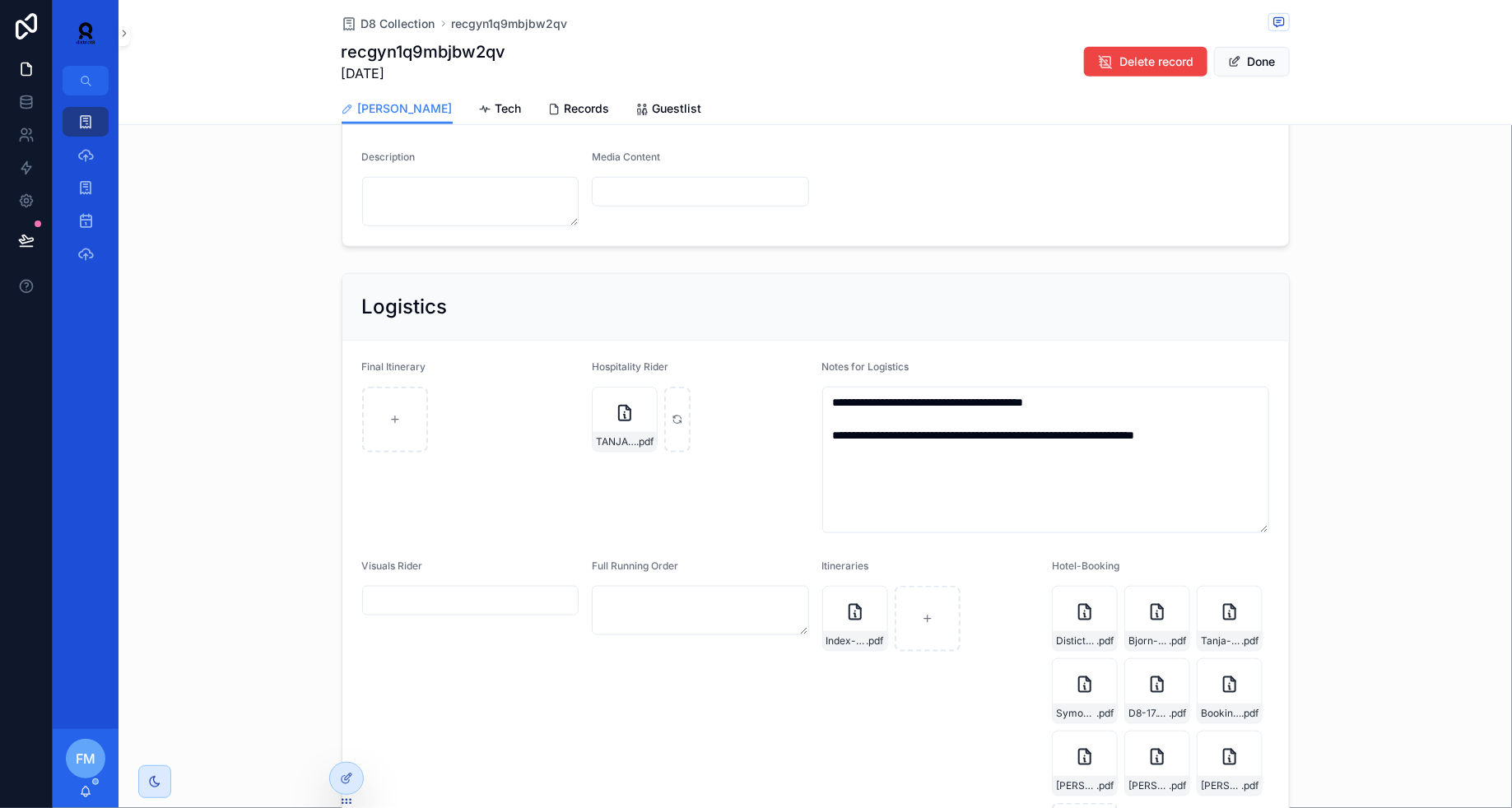
scroll to position [710, 0]
click at [83, 122] on icon "scrollable content" at bounding box center [86, 122] width 17 height 17
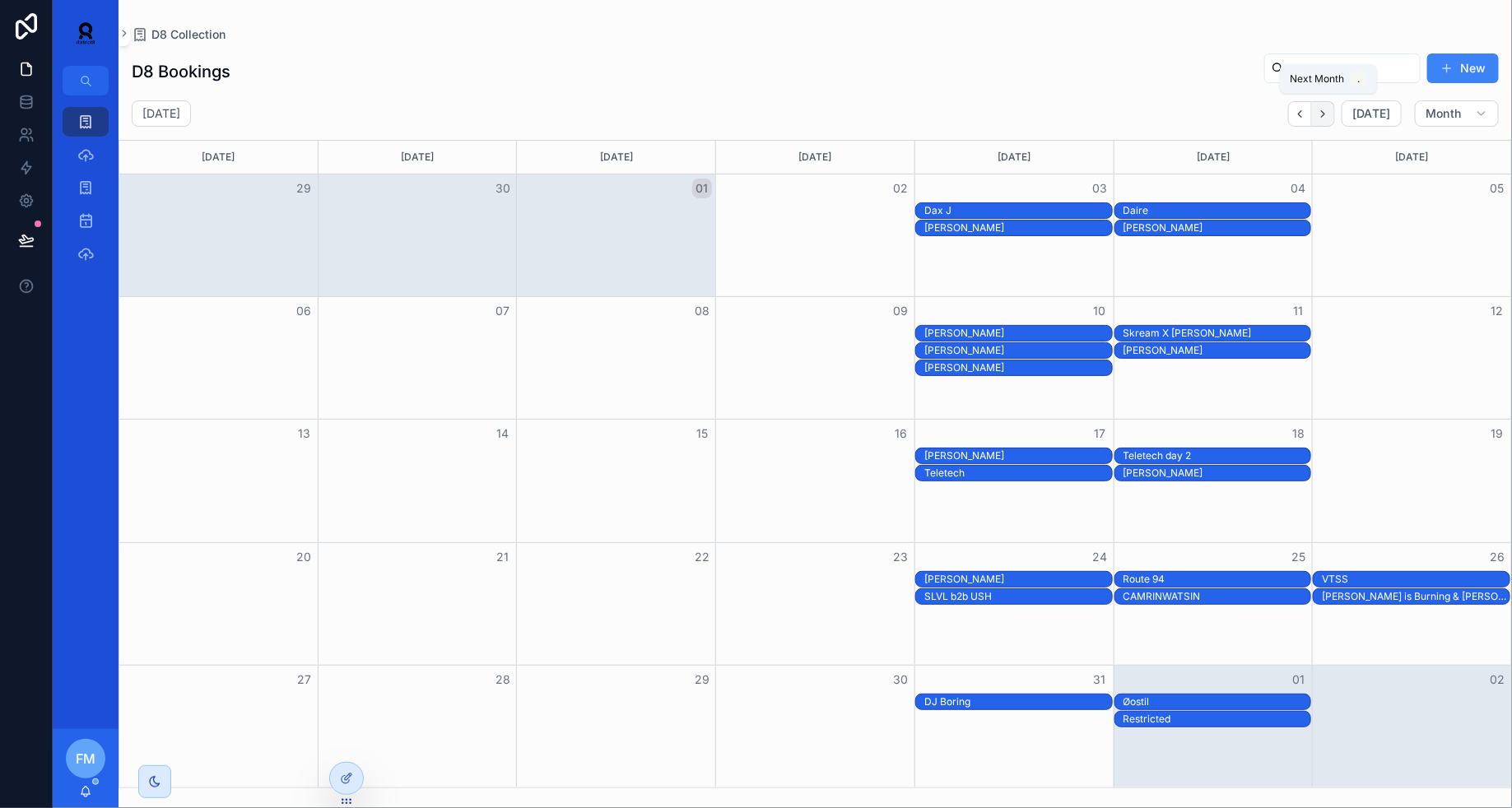
click at [1329, 116] on icon "Next" at bounding box center [1322, 114] width 13 height 13
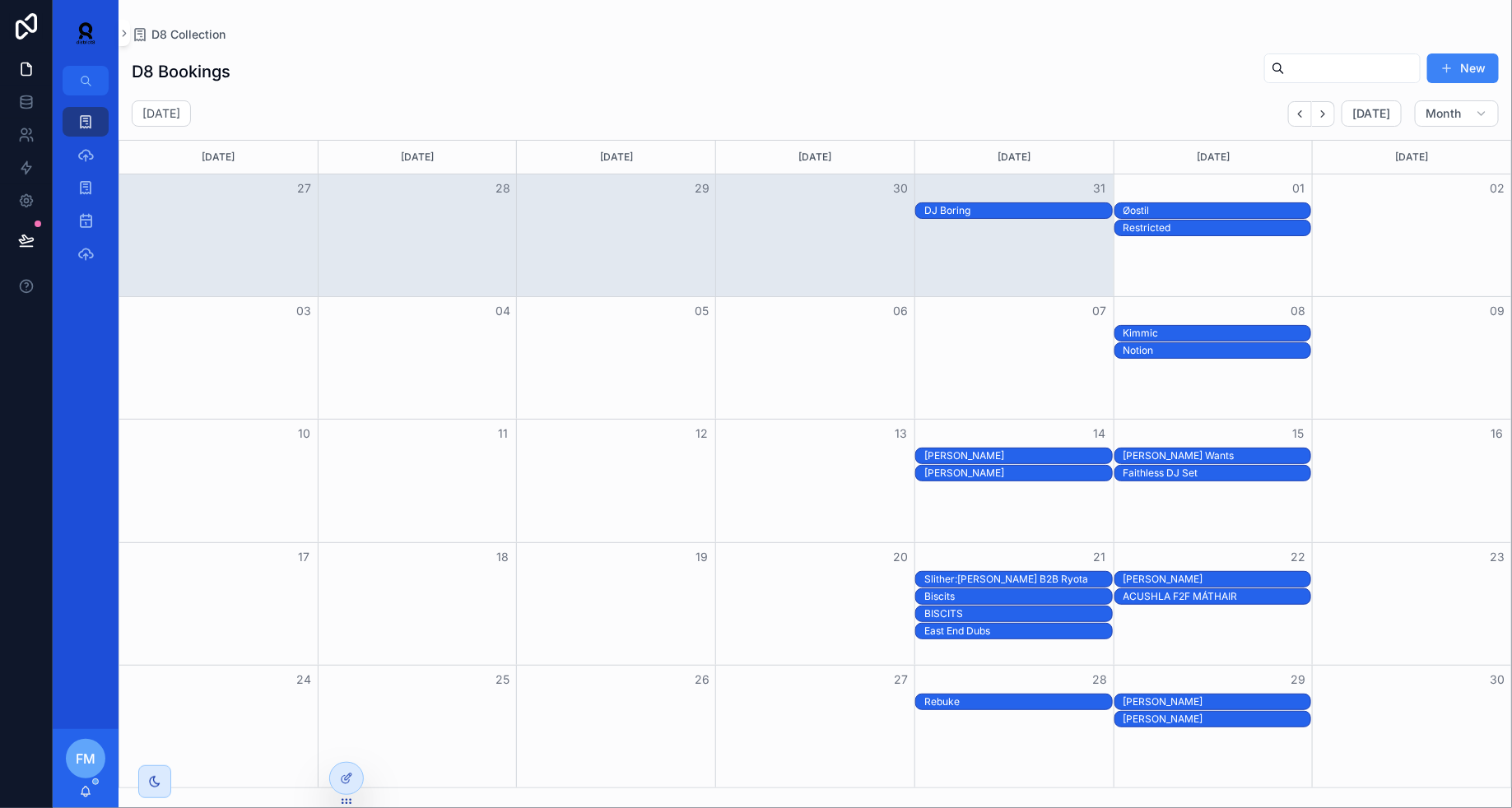
click at [1185, 573] on div "Paige Tomilson" at bounding box center [1217, 580] width 188 height 13
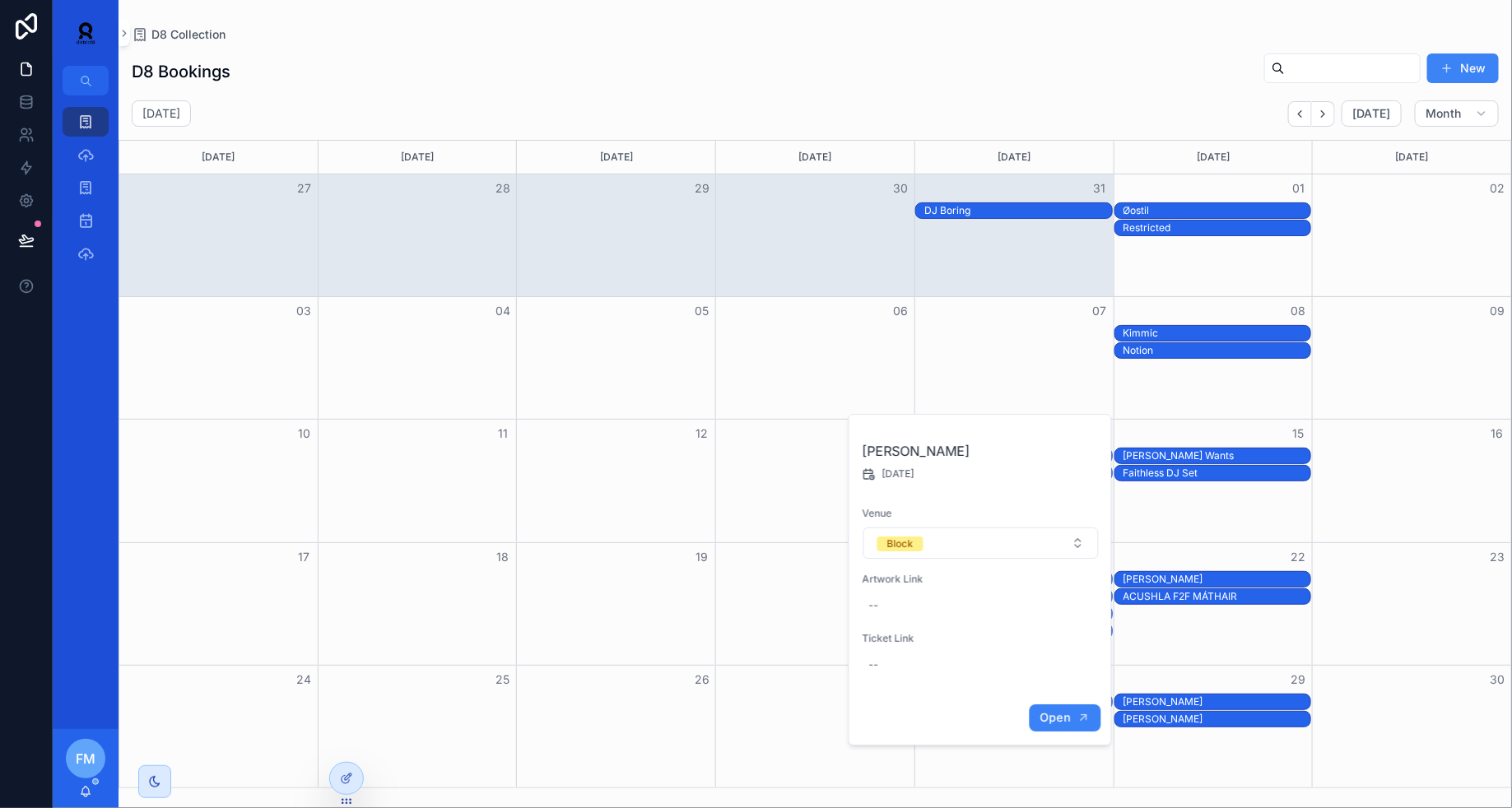
click at [1072, 719] on button "Open" at bounding box center [1064, 718] width 72 height 27
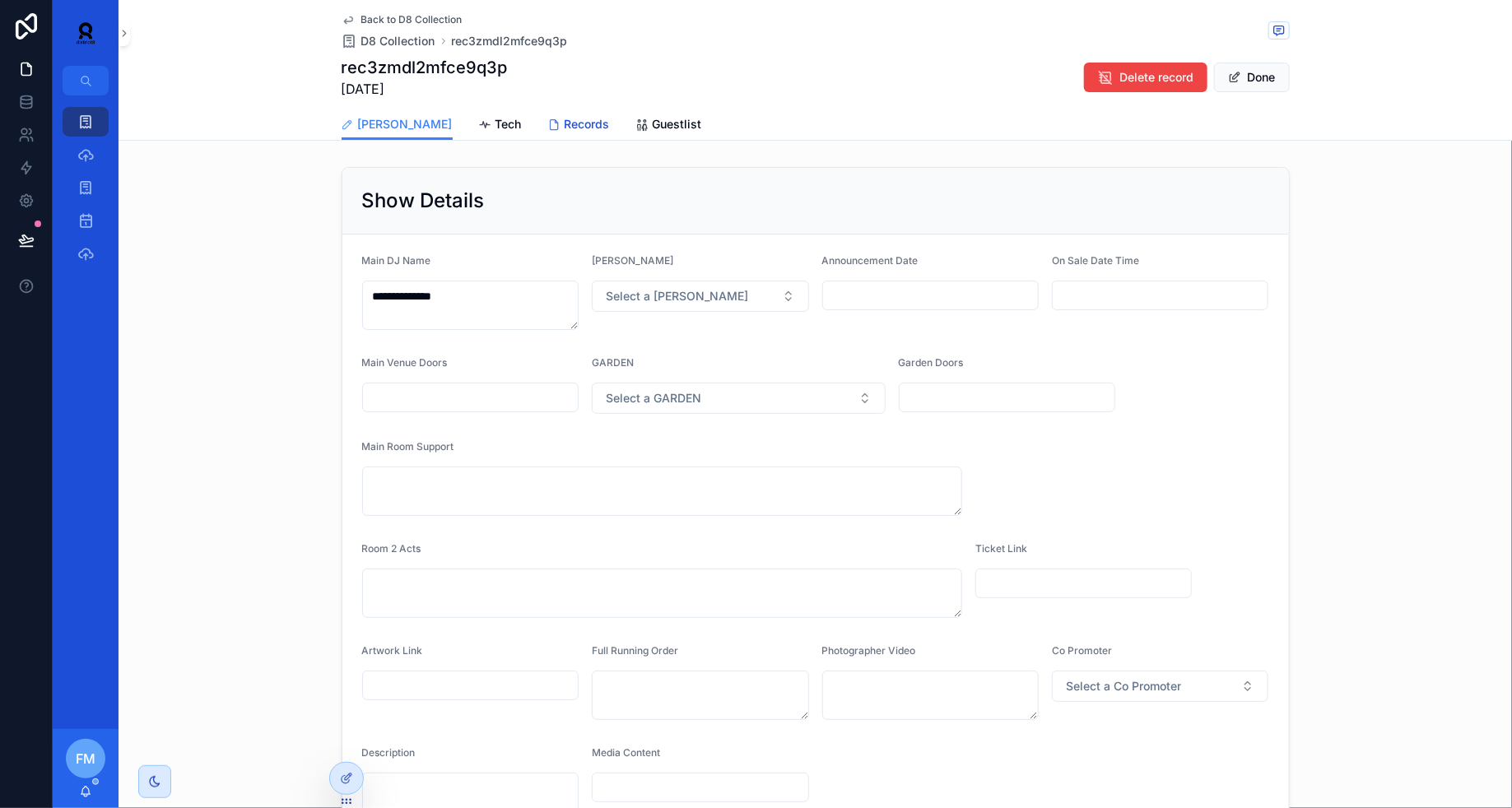
click at [548, 121] on icon "scrollable content" at bounding box center [555, 126] width 13 height 13
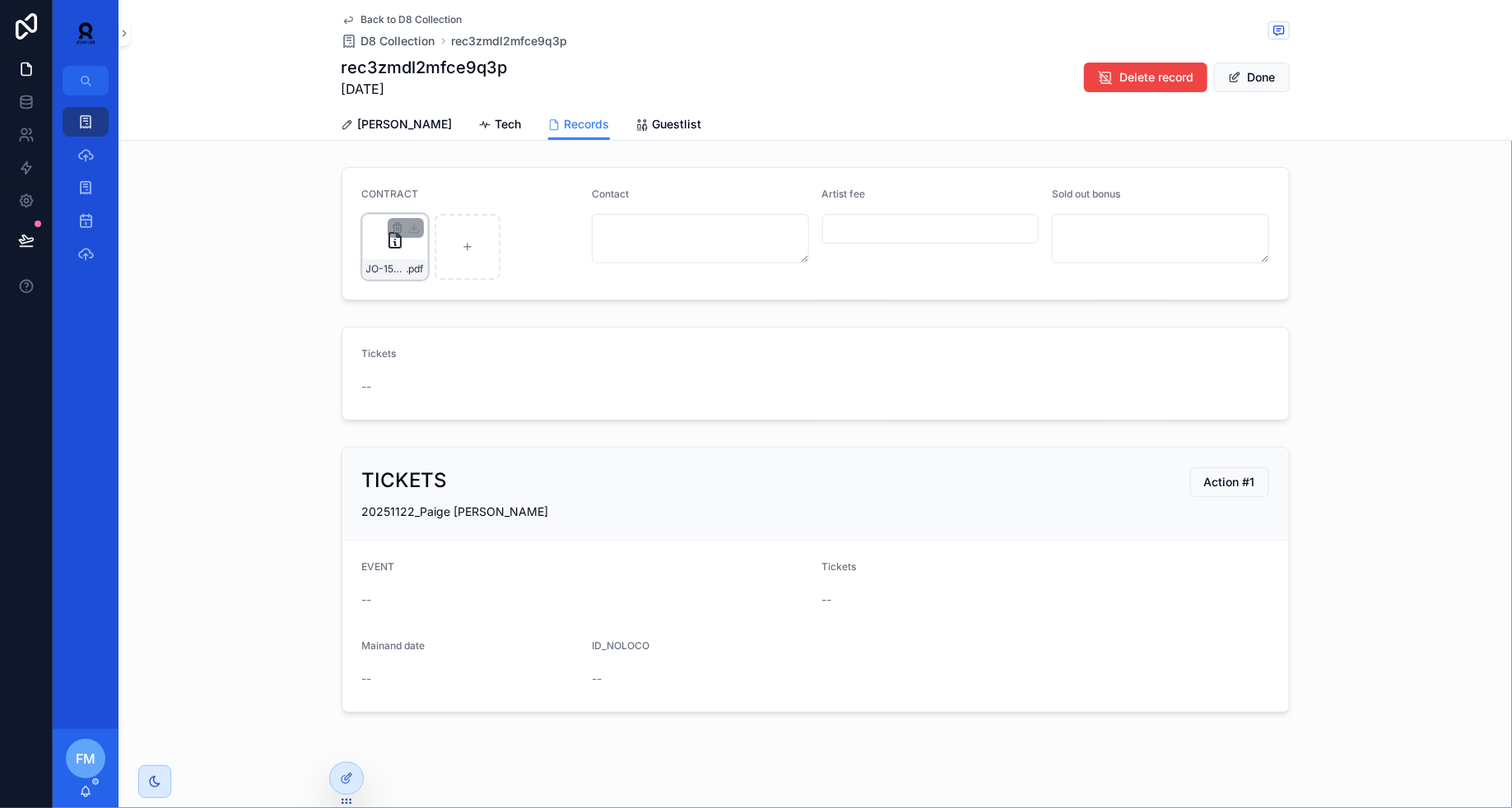
click at [377, 260] on div "JO-153633-STD-PrincipalTerms-compressed .pdf" at bounding box center [395, 269] width 64 height 19
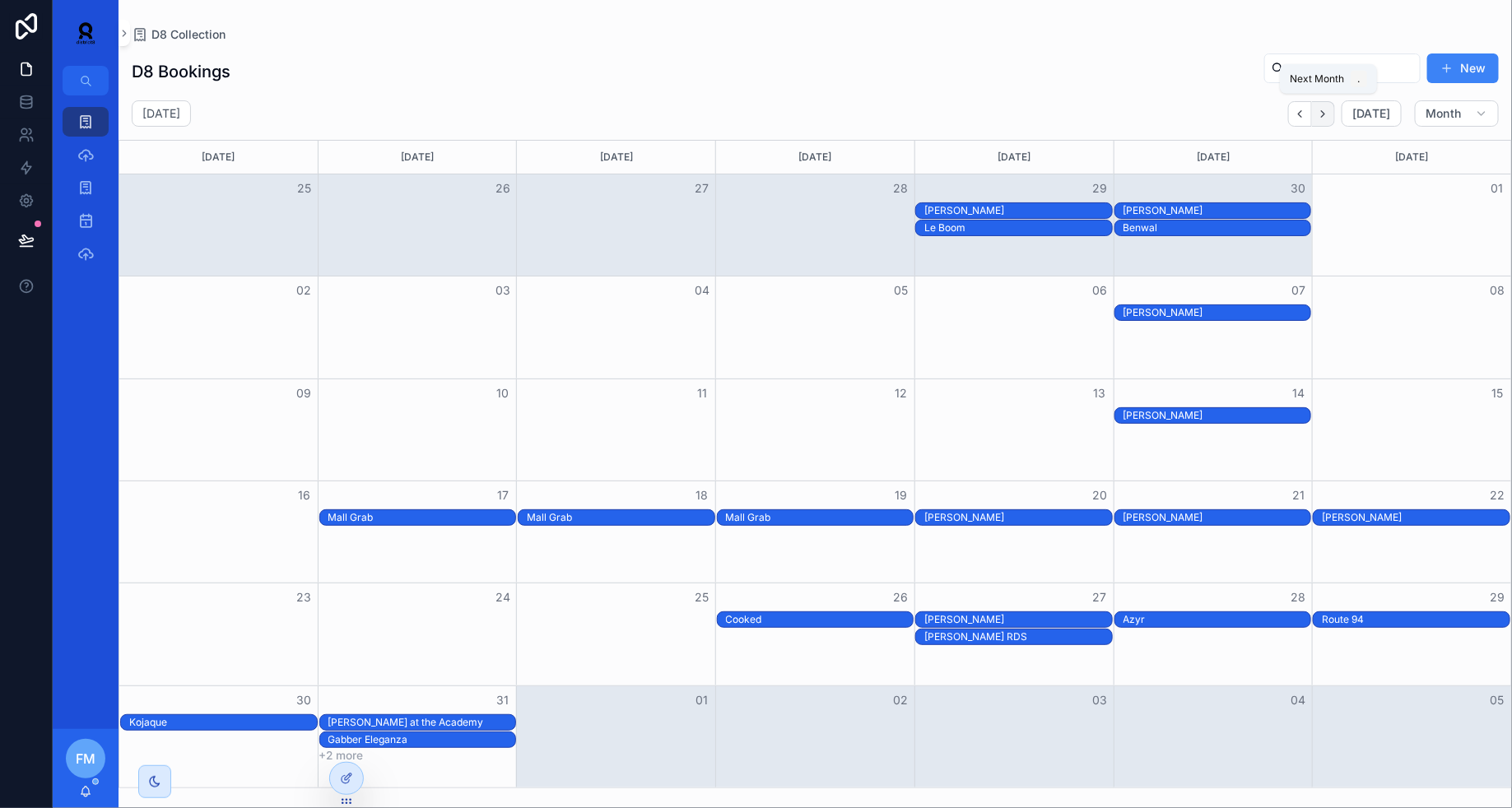
click at [1323, 115] on icon "Next" at bounding box center [1322, 114] width 13 height 13
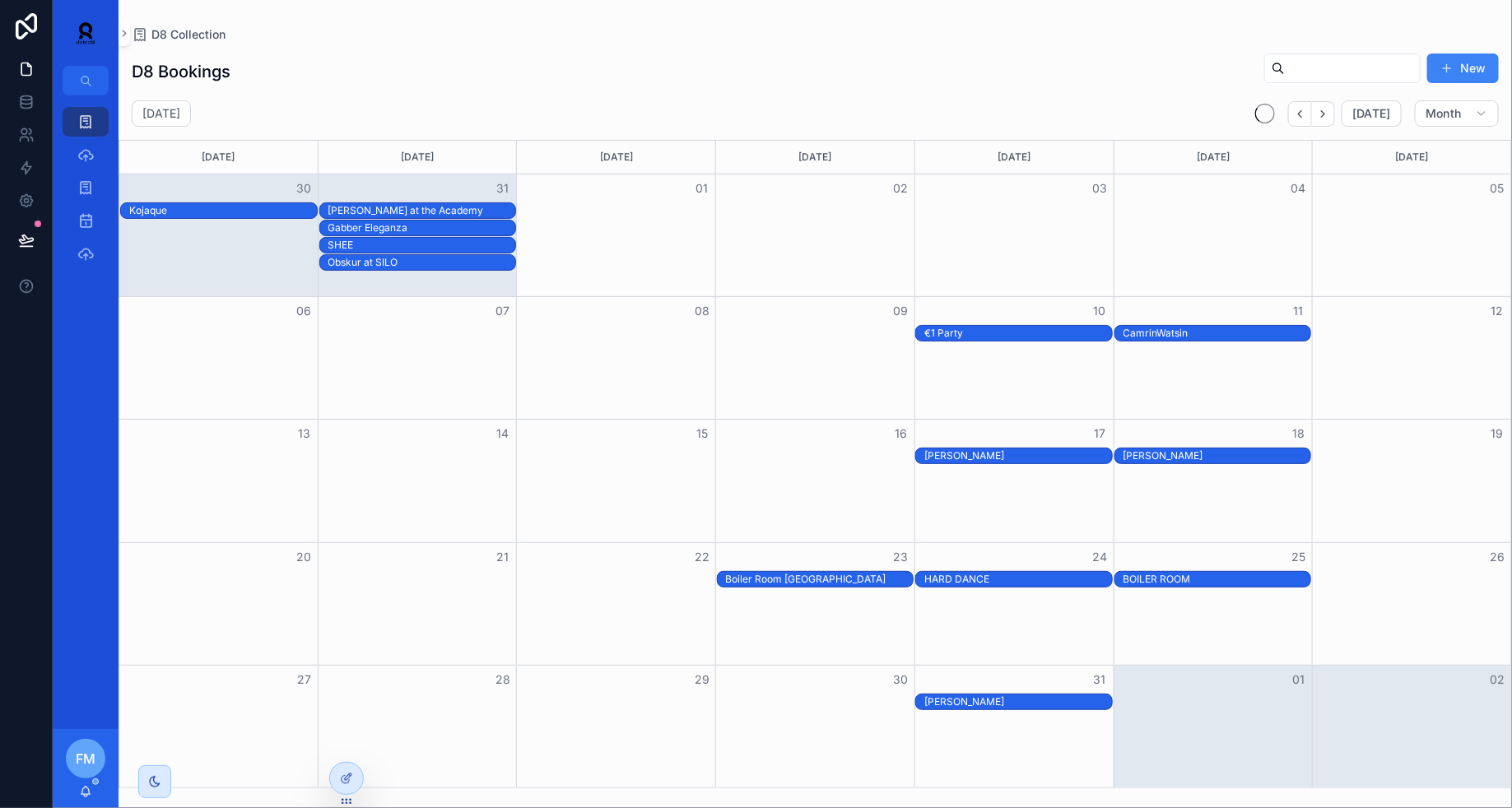
click at [1323, 115] on icon "Next" at bounding box center [1322, 114] width 13 height 13
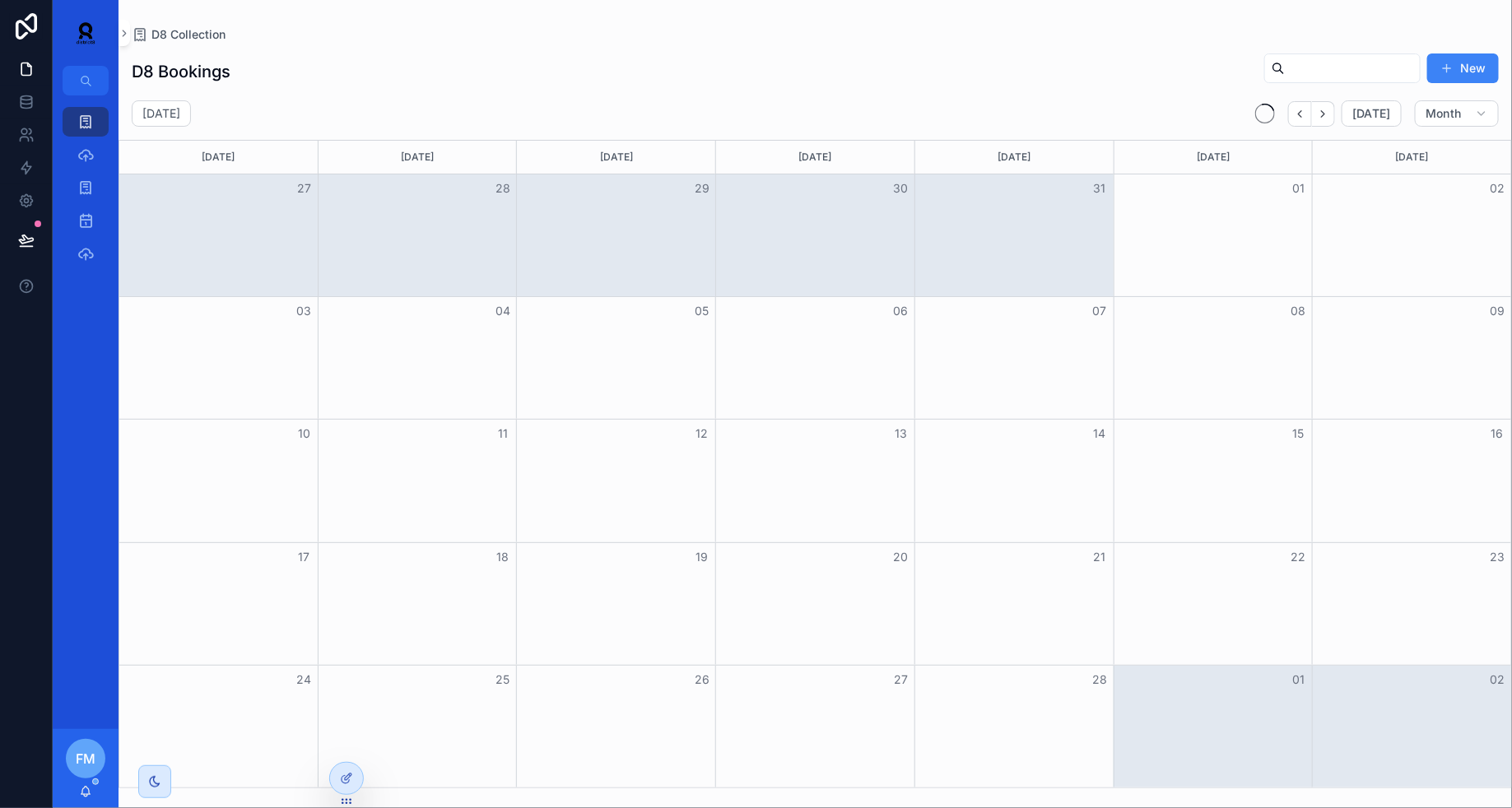
click at [1323, 115] on icon "Next" at bounding box center [1322, 114] width 13 height 13
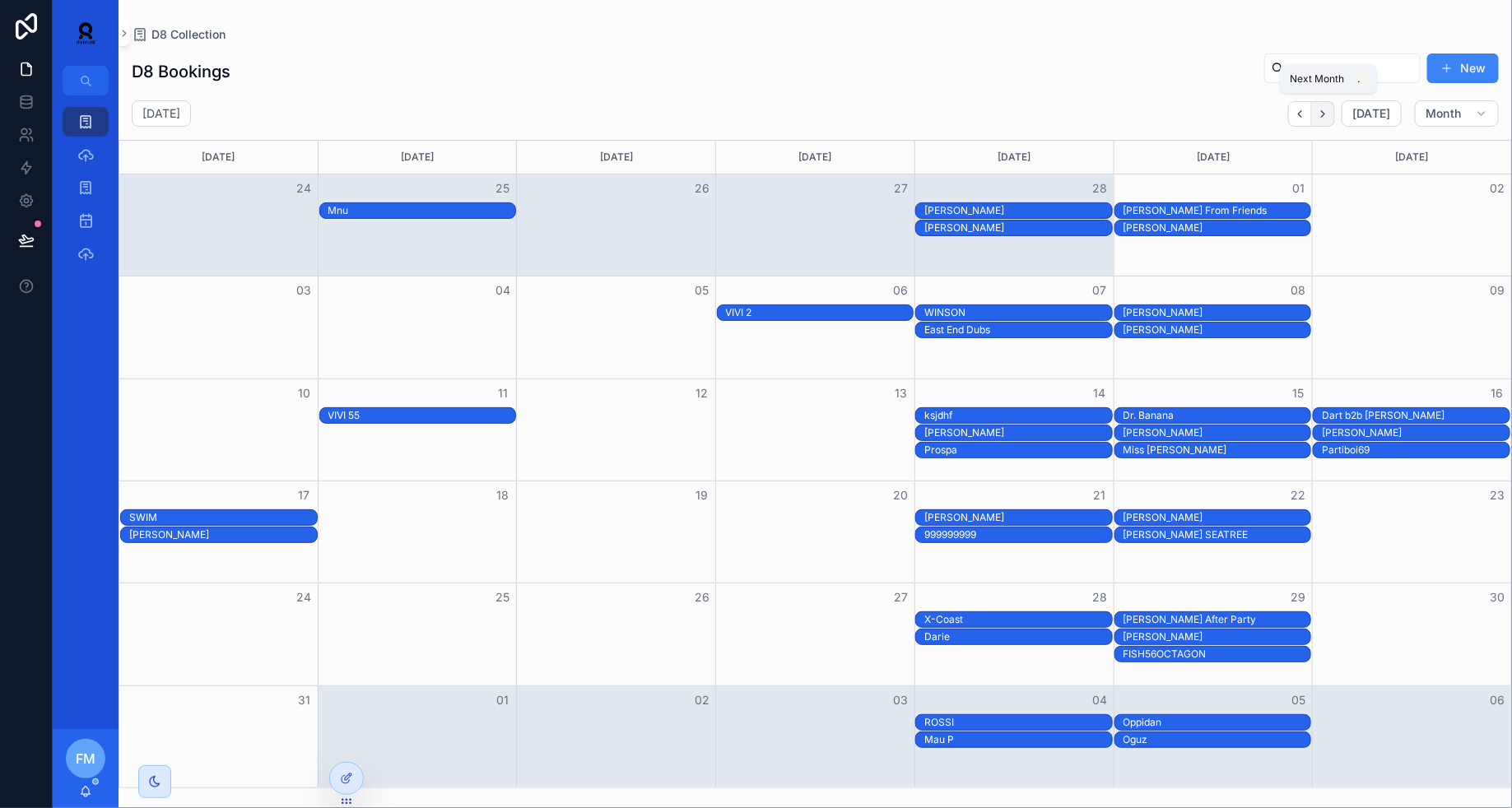
click at [1335, 119] on button "Next" at bounding box center [1322, 114] width 23 height 25
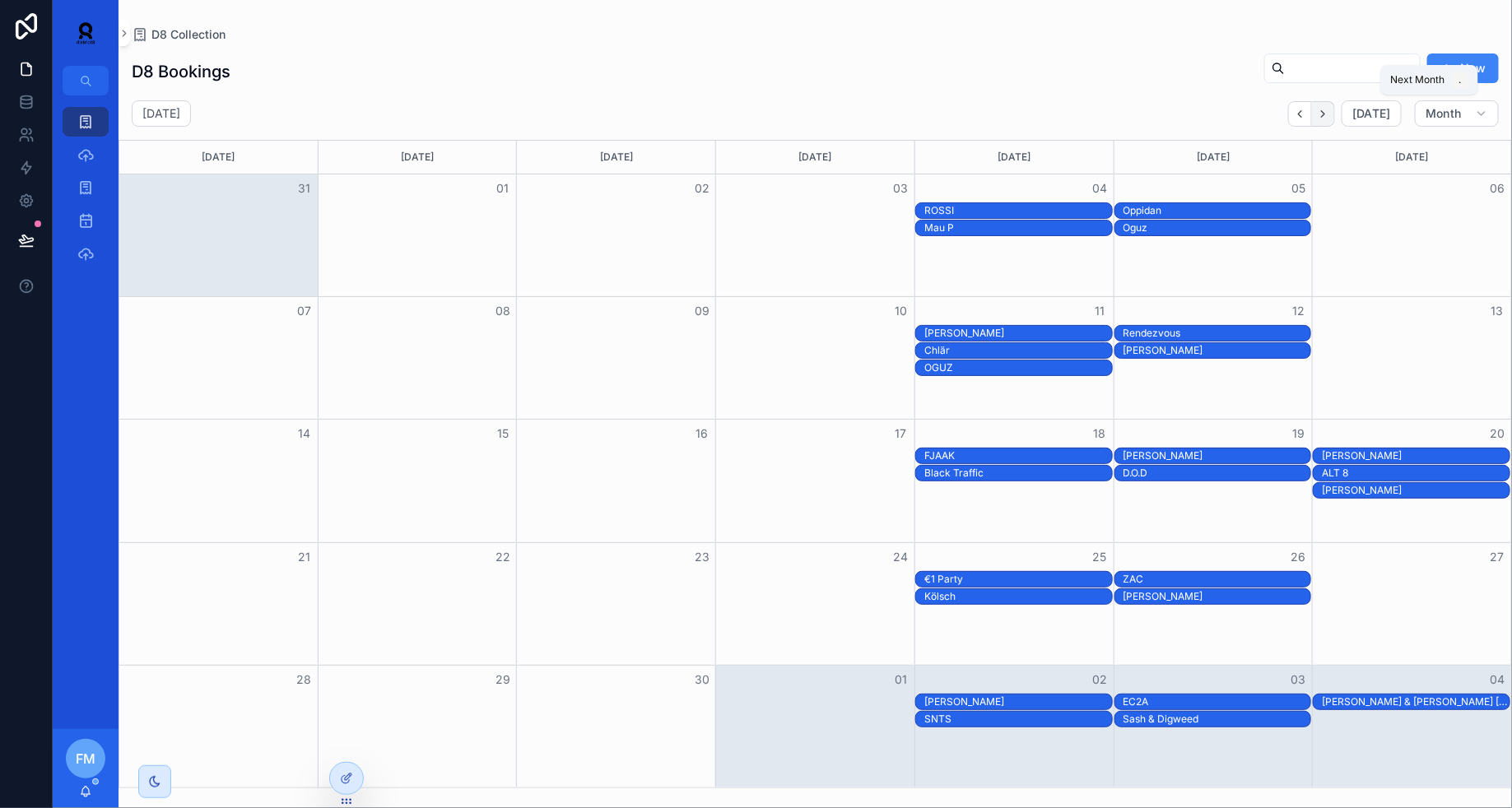
click at [1329, 119] on icon "Next" at bounding box center [1322, 114] width 13 height 13
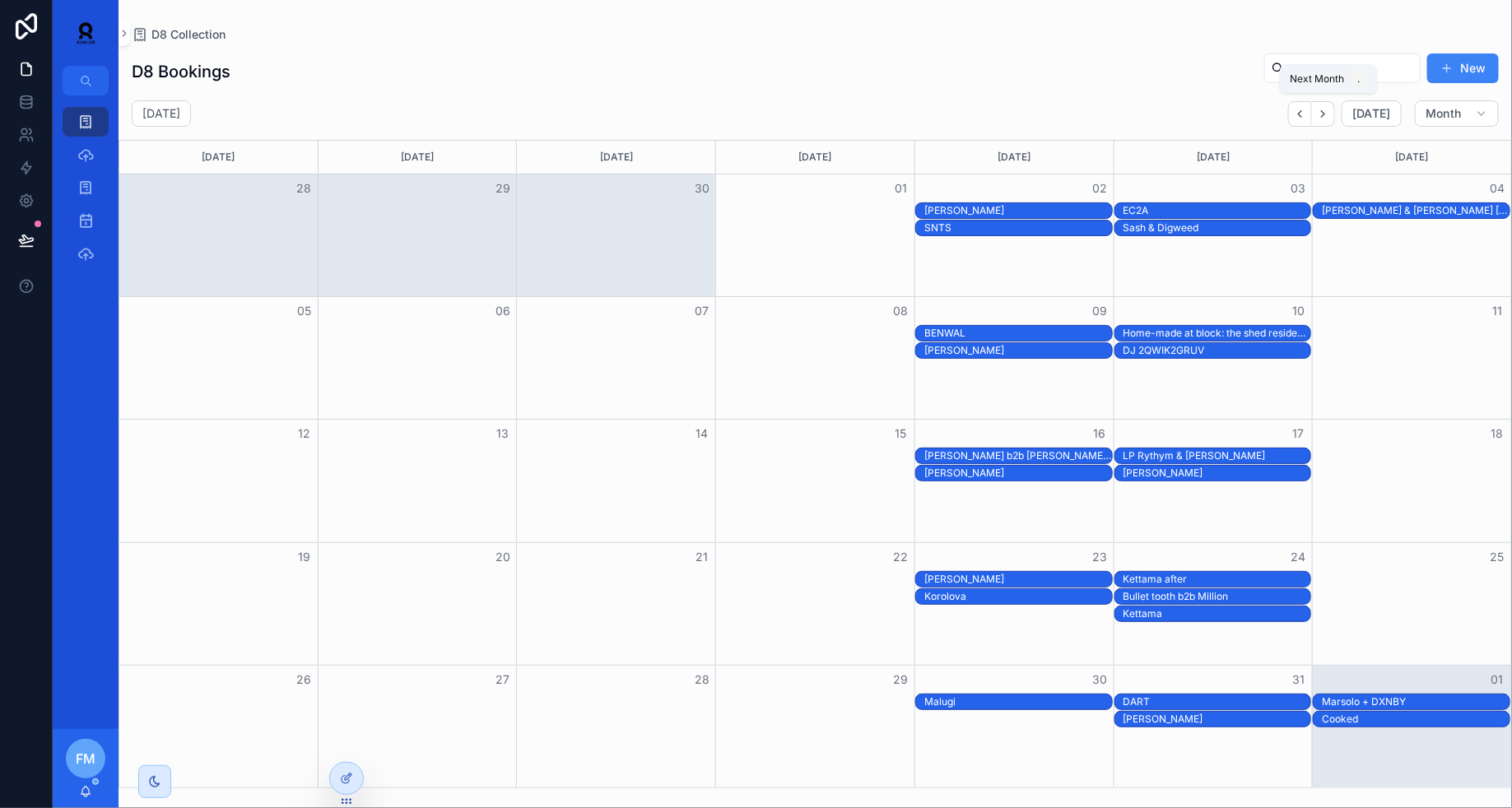
click at [1329, 119] on icon "Next" at bounding box center [1322, 114] width 13 height 13
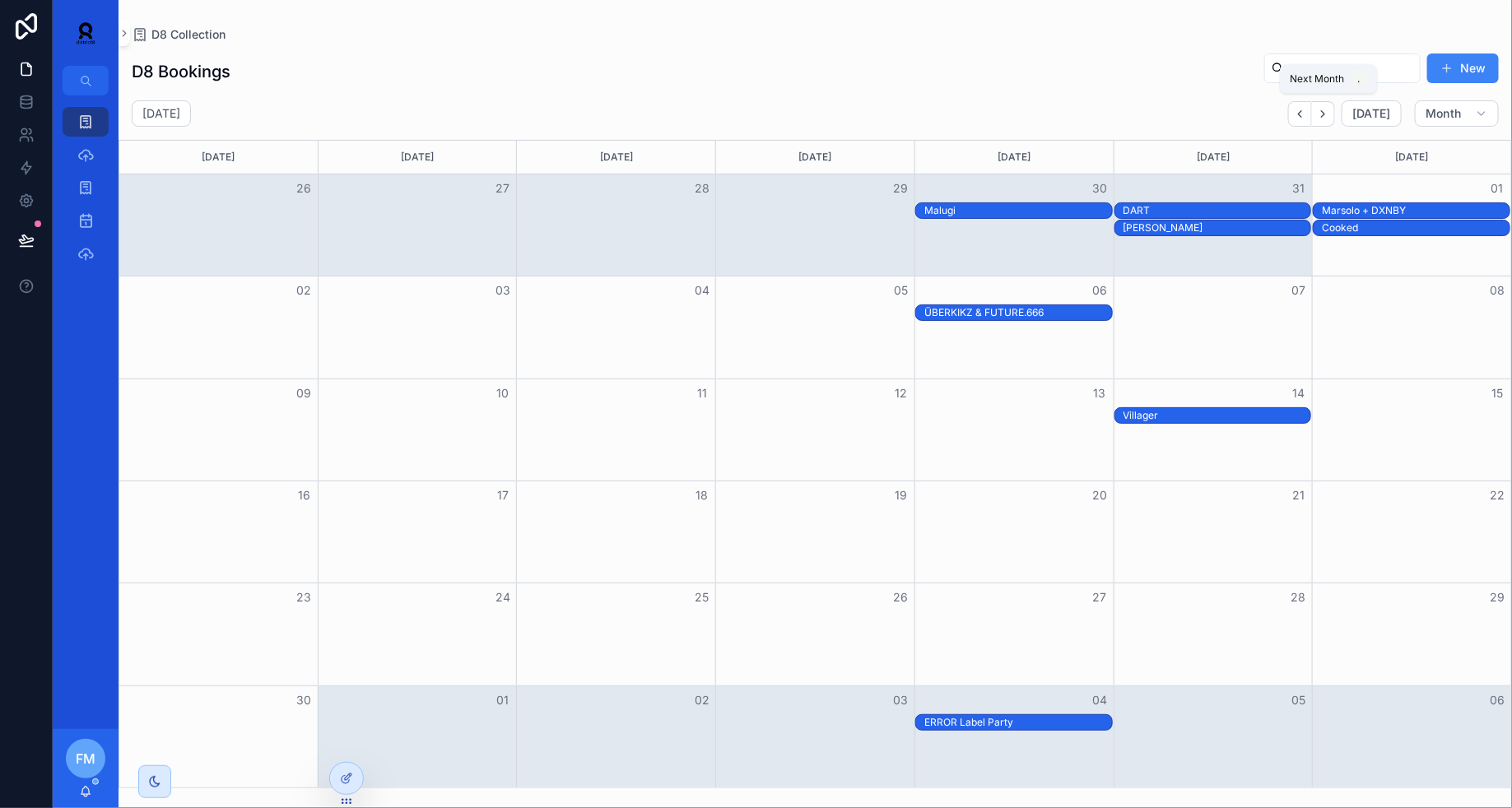
click at [1329, 119] on icon "Next" at bounding box center [1322, 114] width 13 height 13
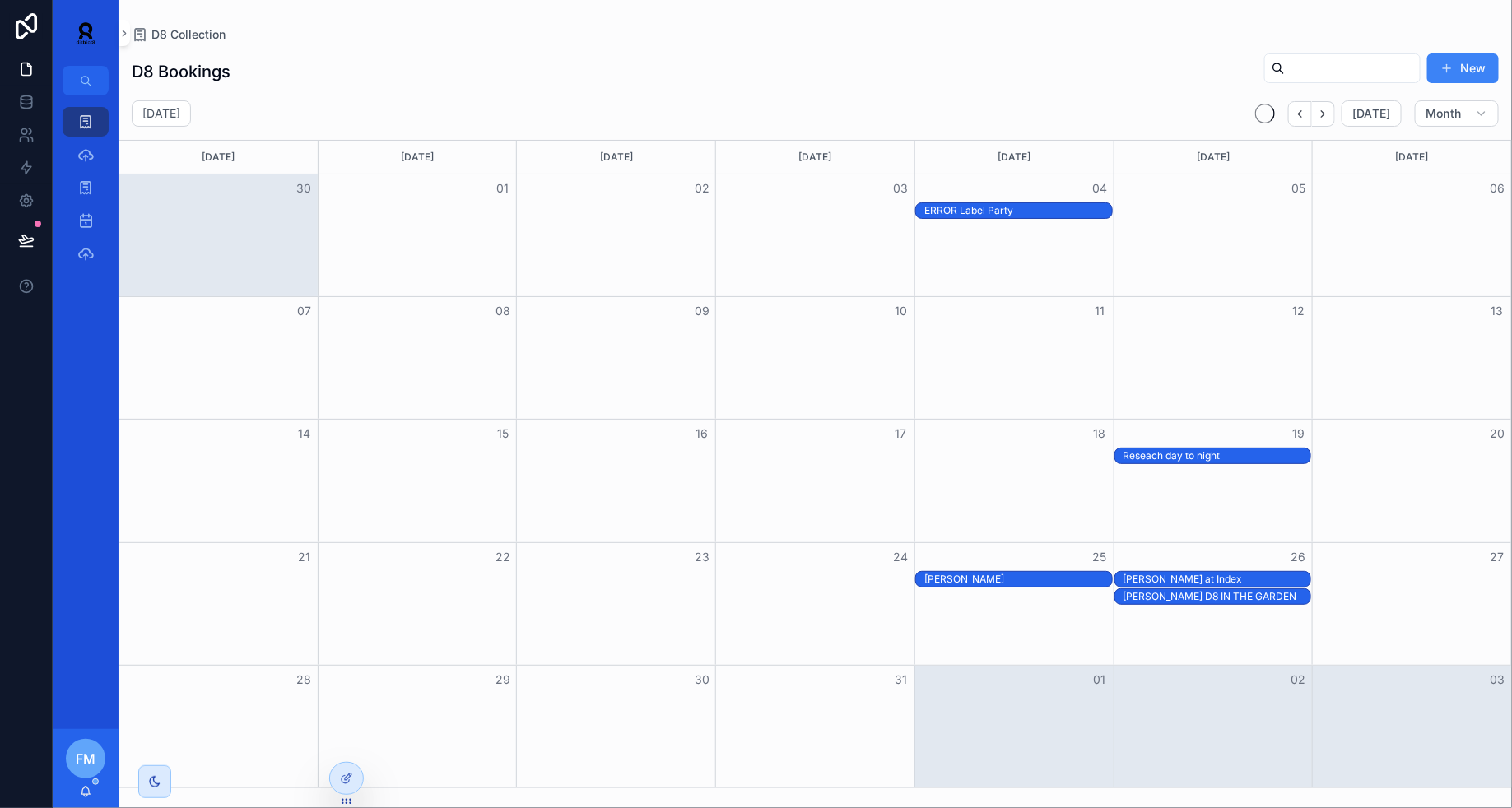
click at [1329, 119] on icon "Next" at bounding box center [1322, 114] width 13 height 13
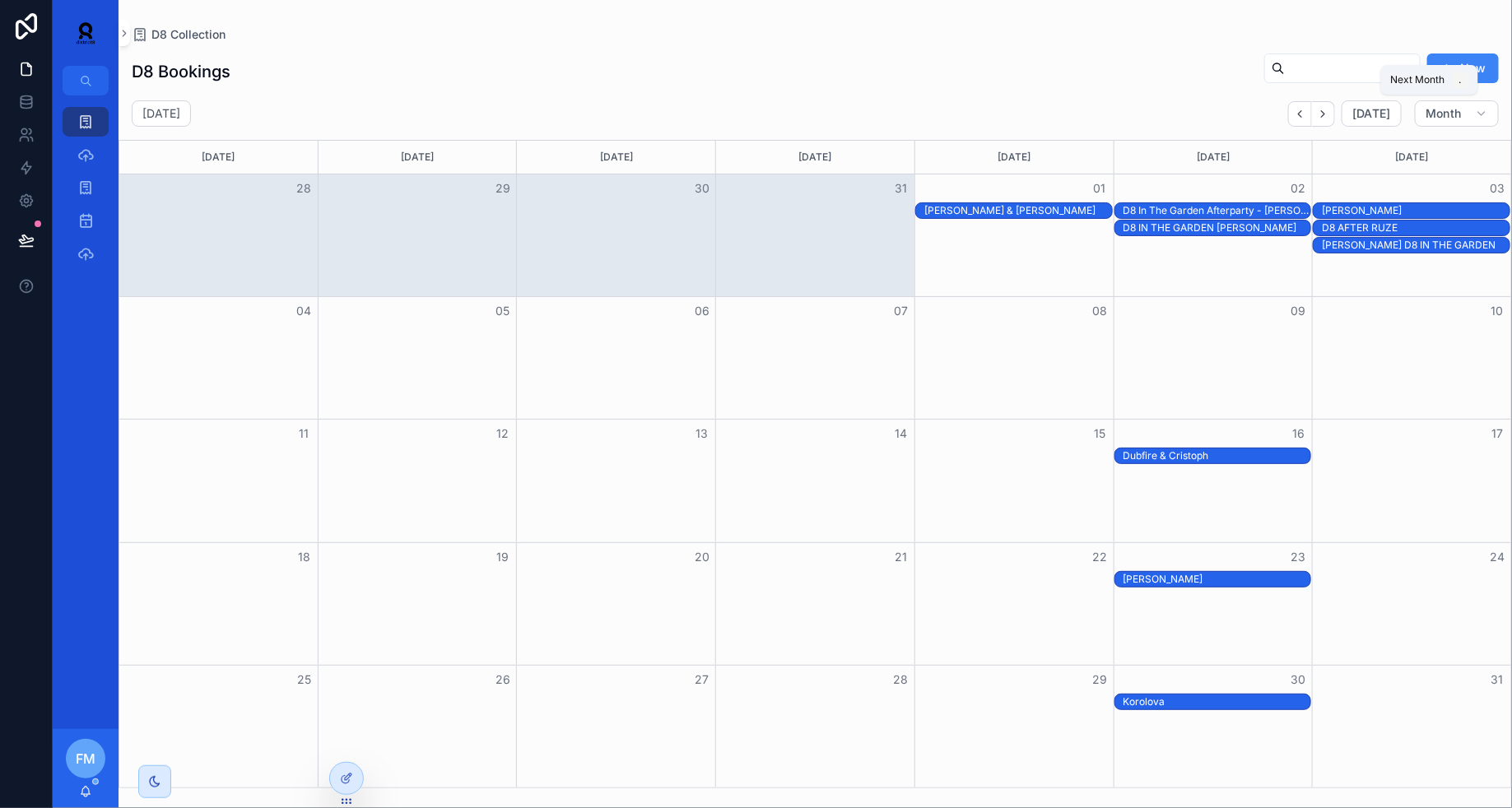
click at [1329, 119] on icon "Next" at bounding box center [1322, 114] width 13 height 13
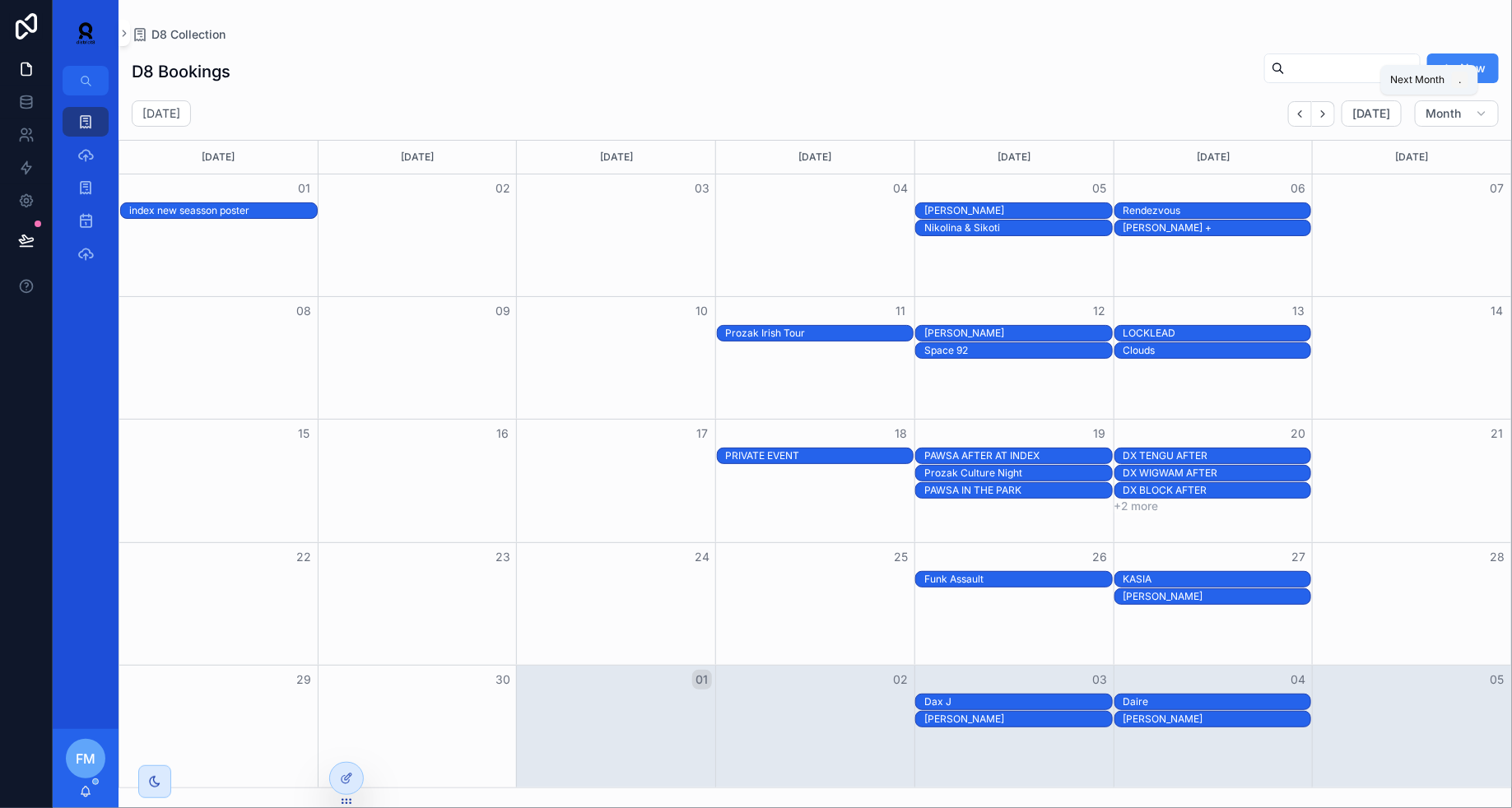
click at [1329, 119] on icon "Next" at bounding box center [1322, 114] width 13 height 13
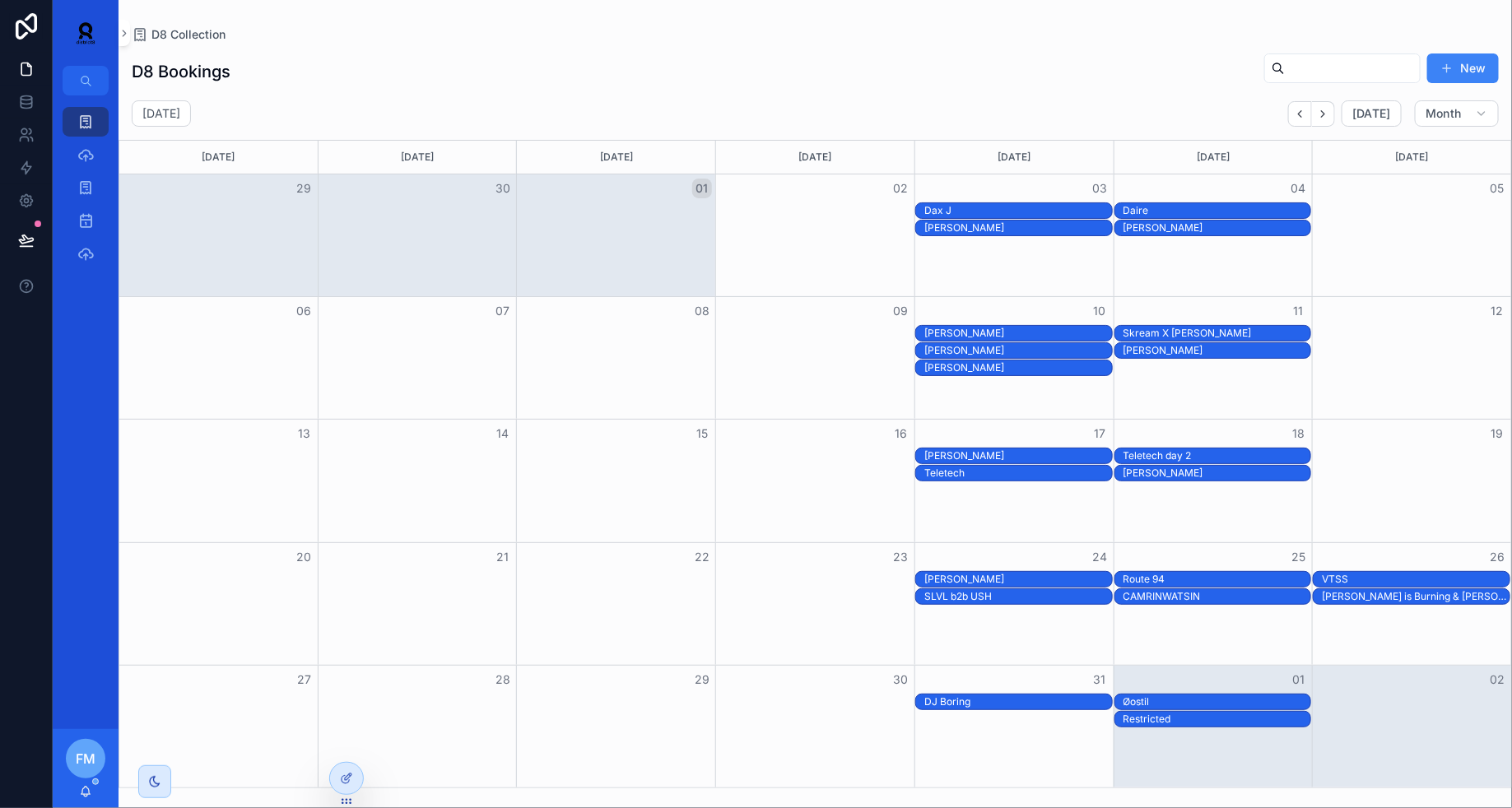
click at [1027, 470] on div "Teletech" at bounding box center [1017, 474] width 188 height 13
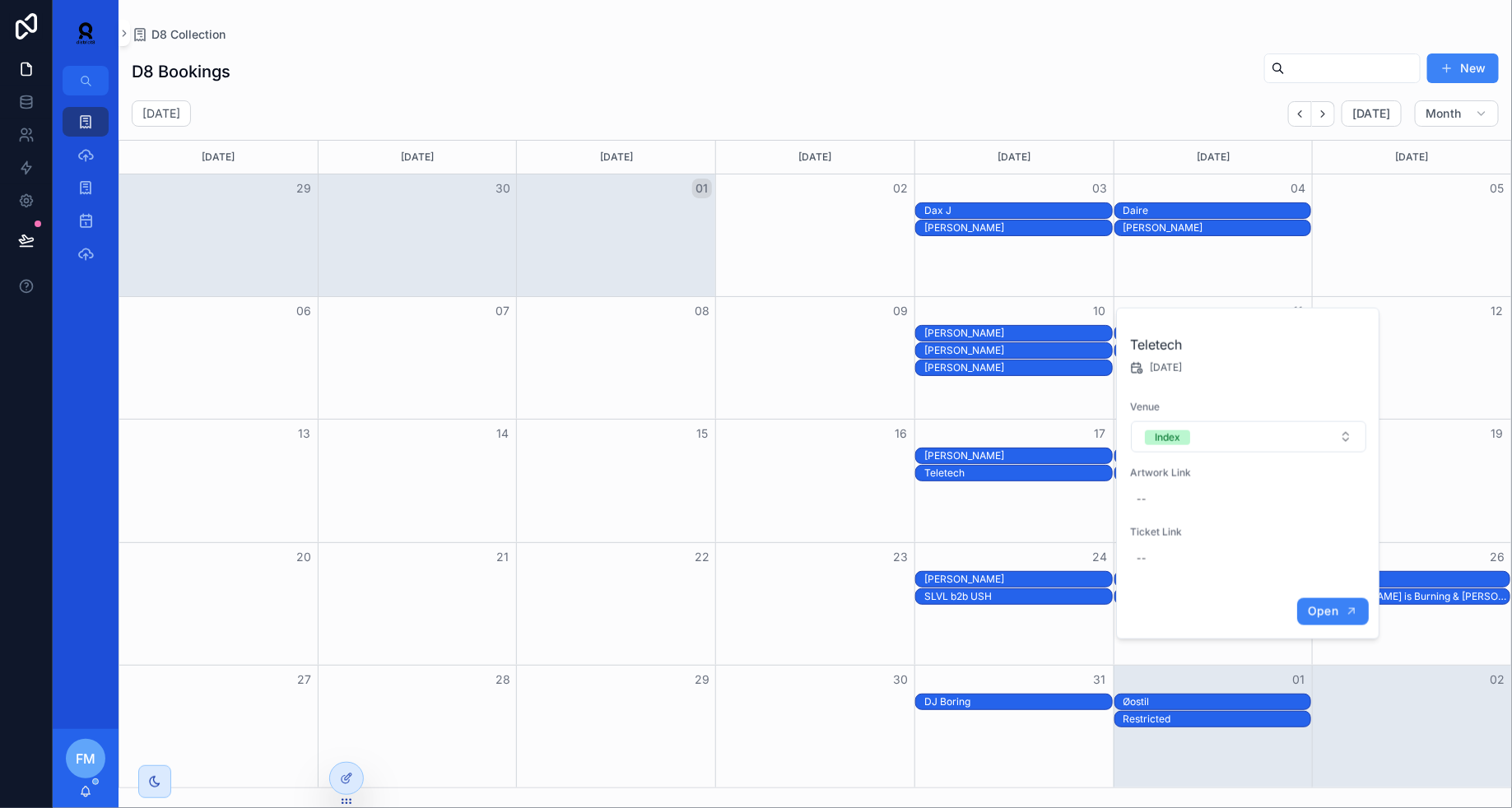
click at [1329, 617] on button "Open" at bounding box center [1332, 612] width 72 height 27
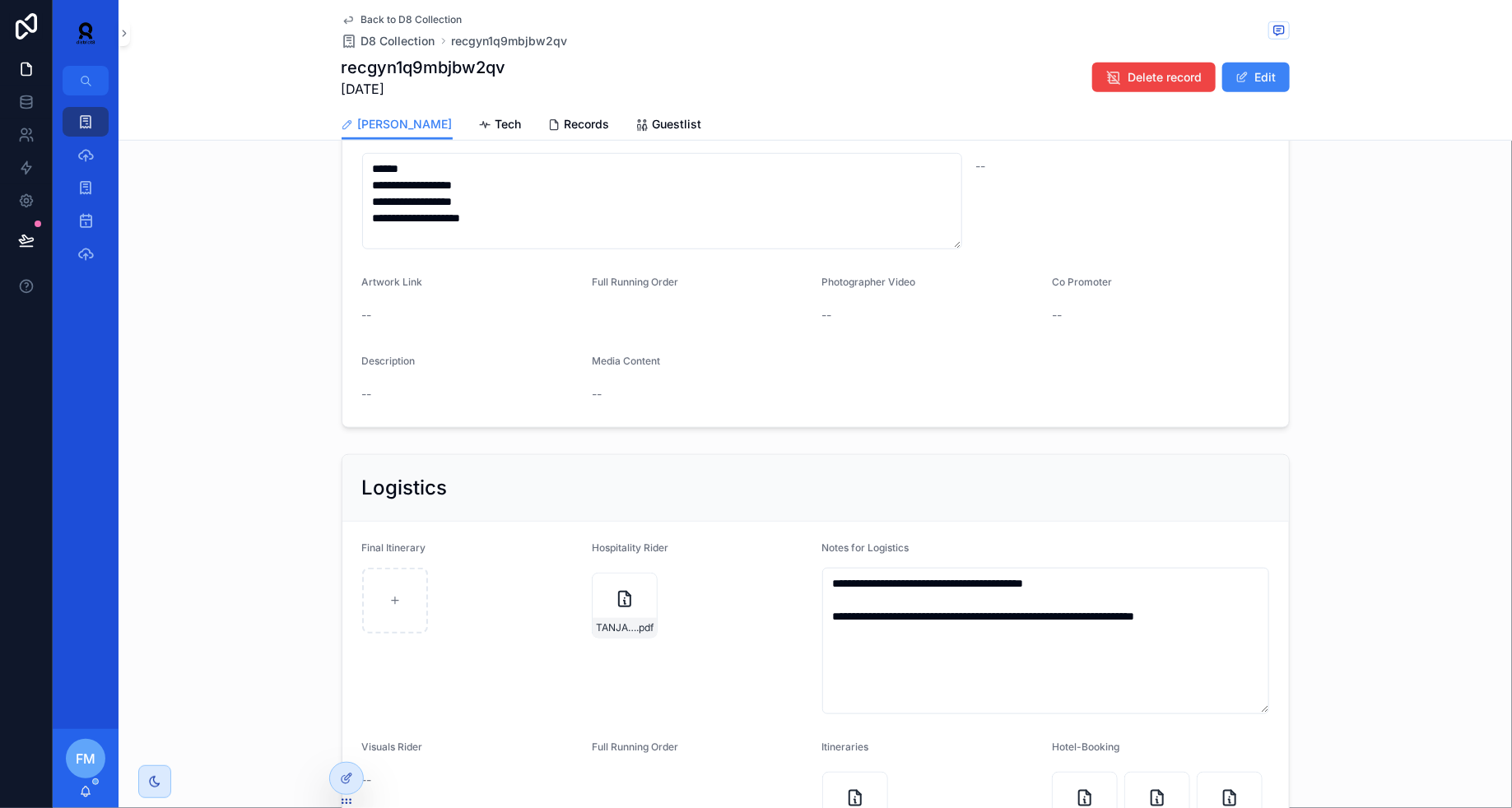
scroll to position [779, 0]
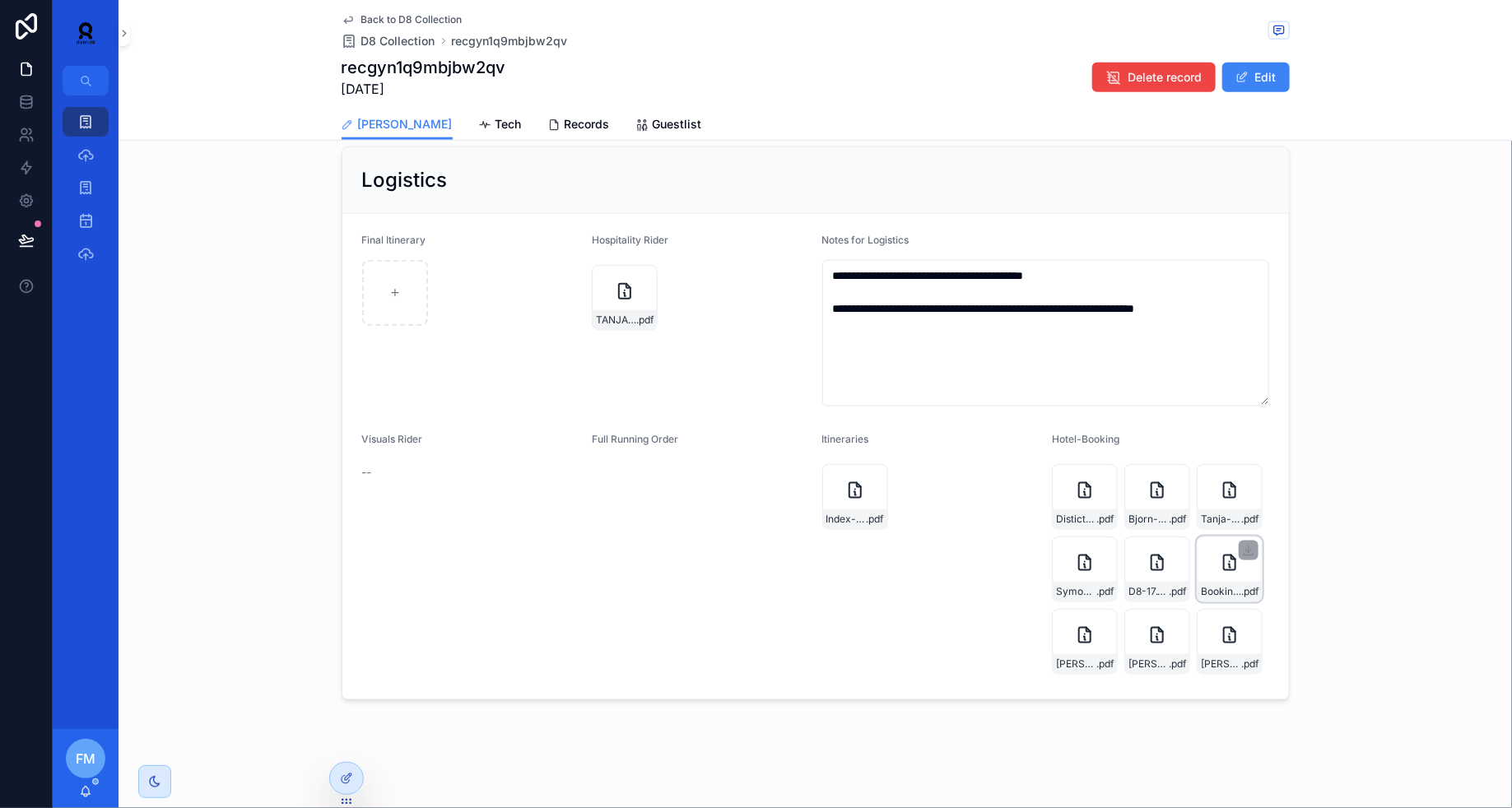
click at [1215, 570] on div "Booking-#5363632893 .pdf" at bounding box center [1230, 570] width 66 height 66
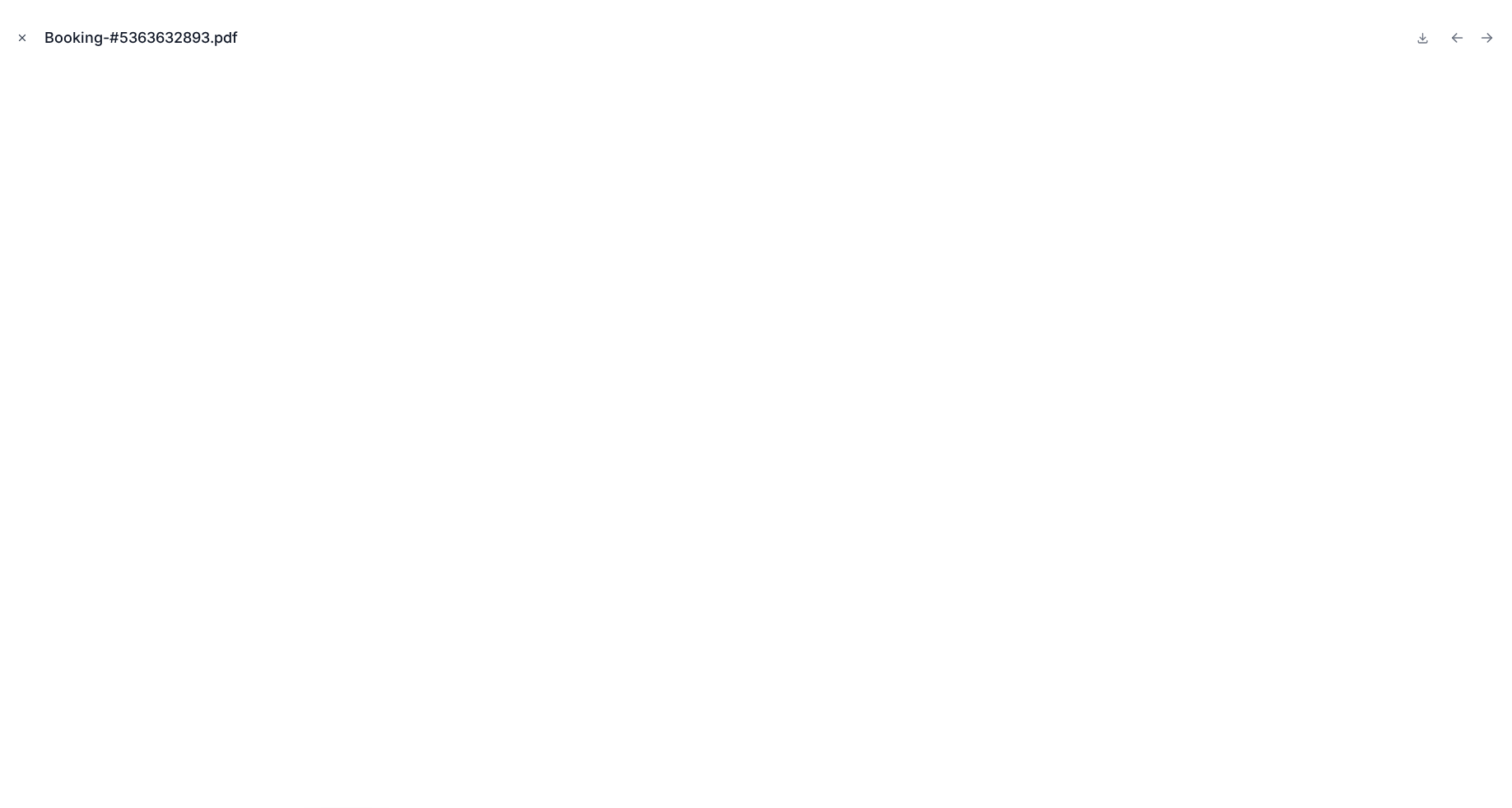
click at [19, 35] on icon "Close modal" at bounding box center [23, 38] width 12 height 12
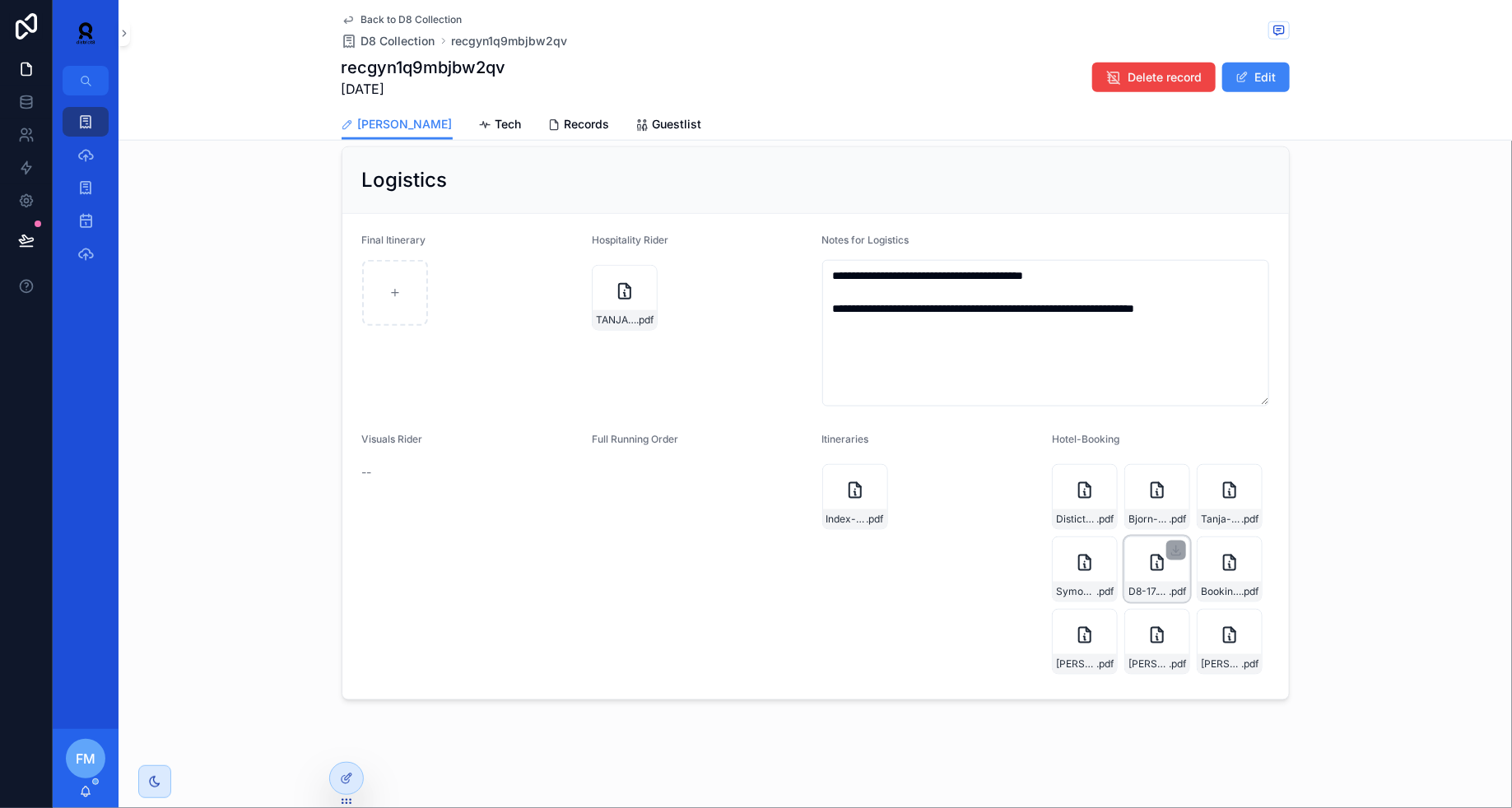
click at [1147, 572] on div "D8-17.10.2025 .pdf" at bounding box center [1157, 570] width 66 height 66
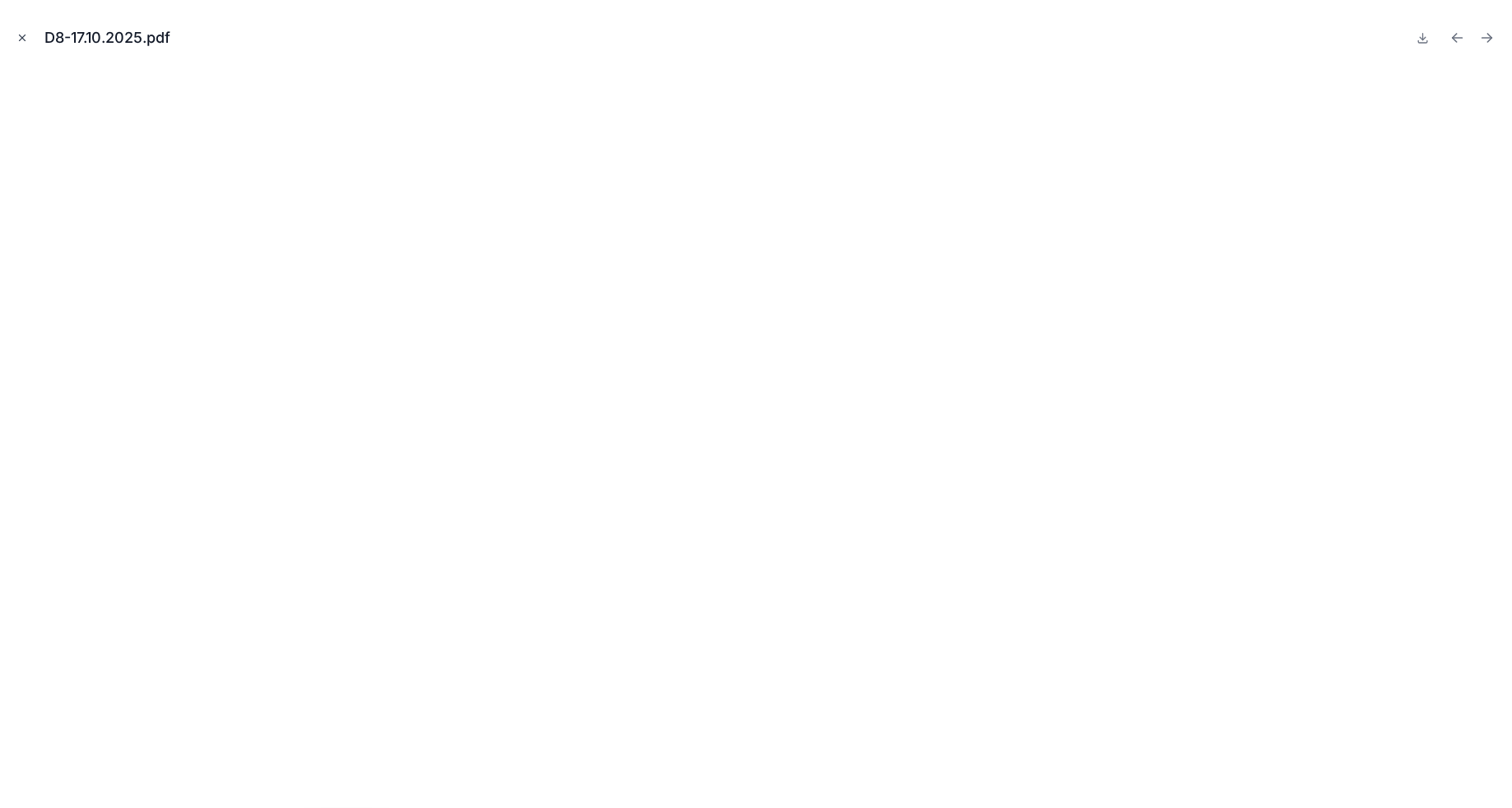
click at [24, 39] on icon "Close modal" at bounding box center [23, 38] width 12 height 12
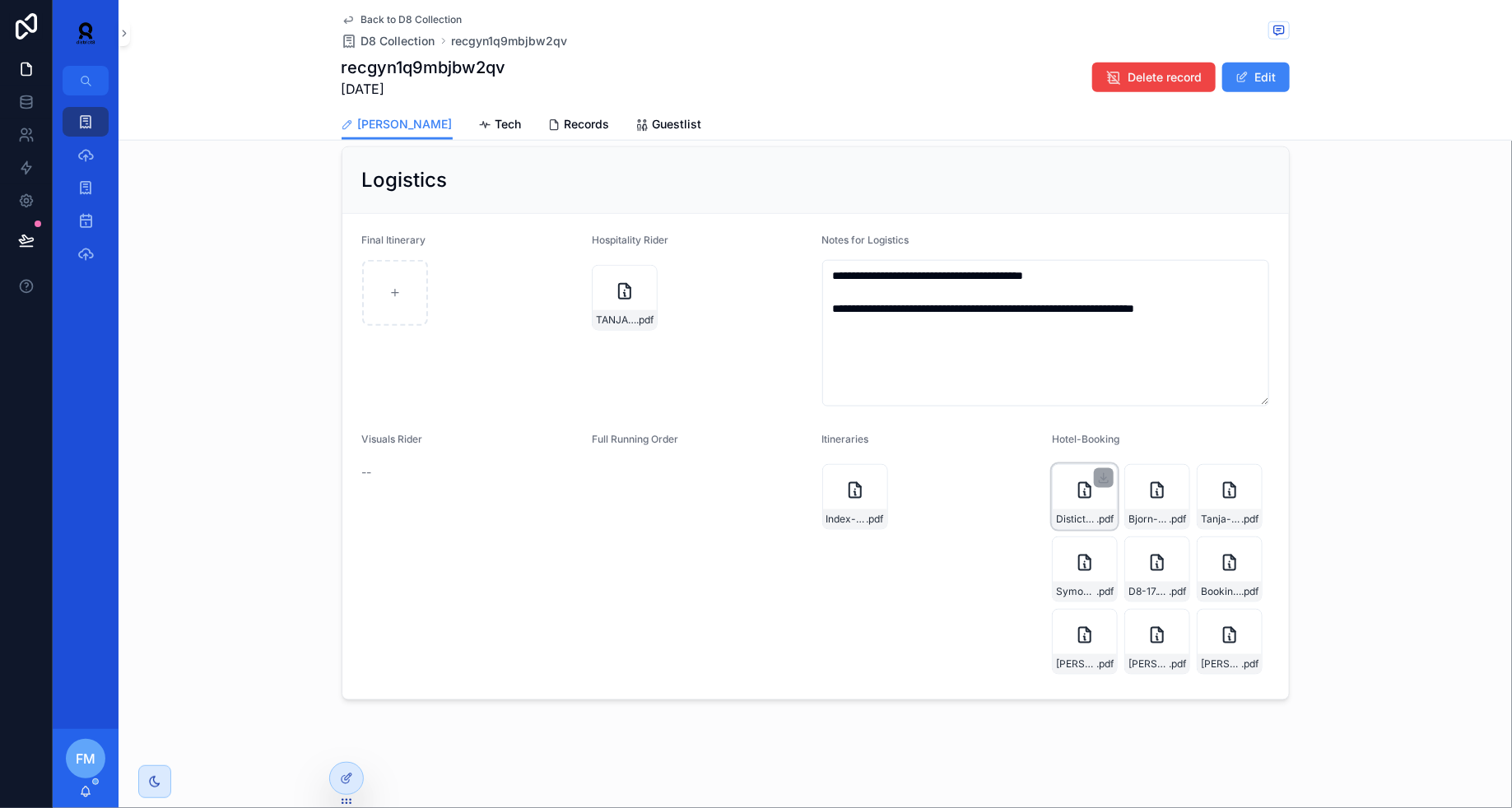
click at [1078, 498] on div "Distict-8-Winson-17.10.2025 .pdf" at bounding box center [1085, 497] width 66 height 66
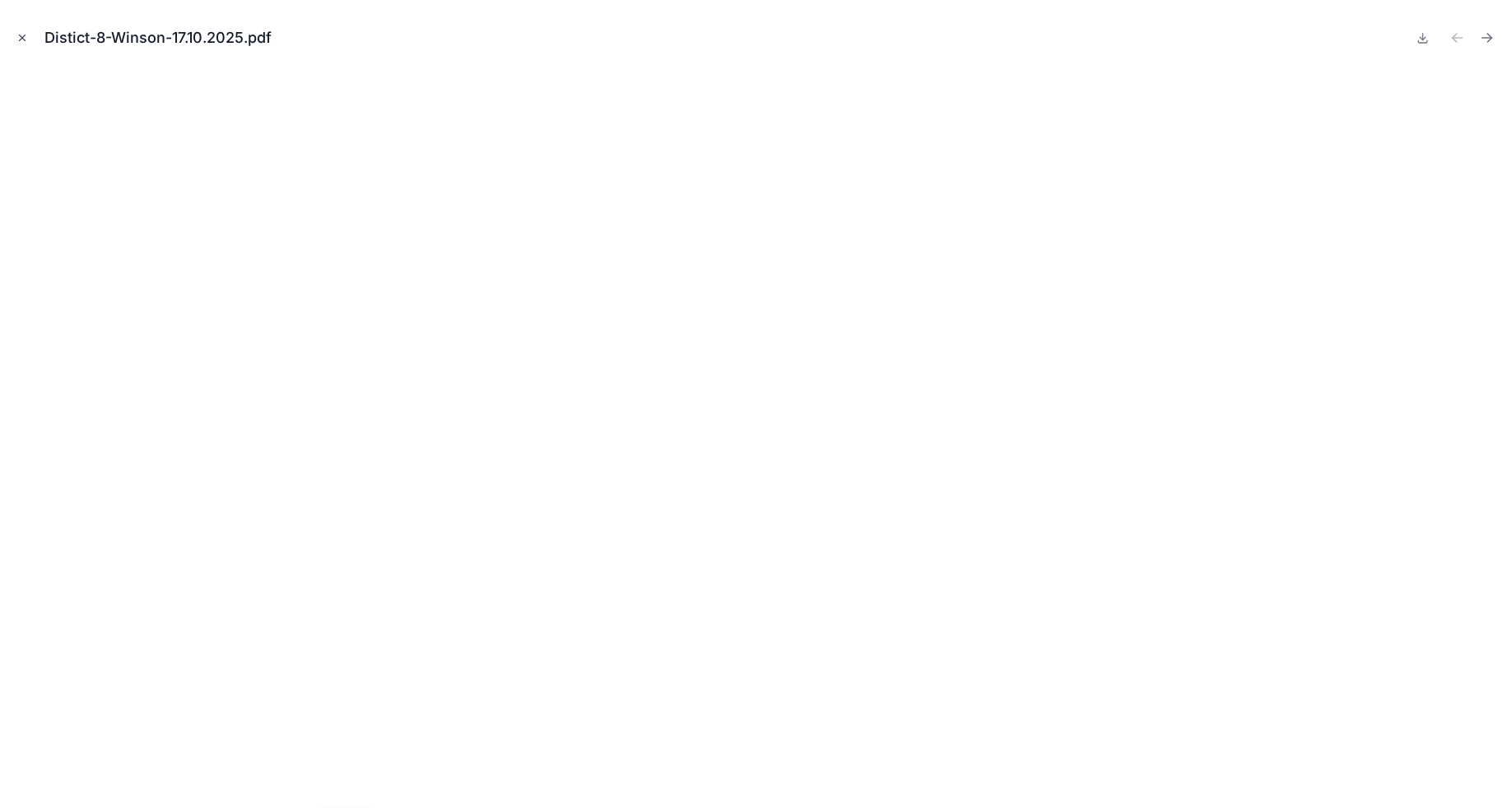
click at [17, 42] on icon "Close modal" at bounding box center [23, 38] width 12 height 12
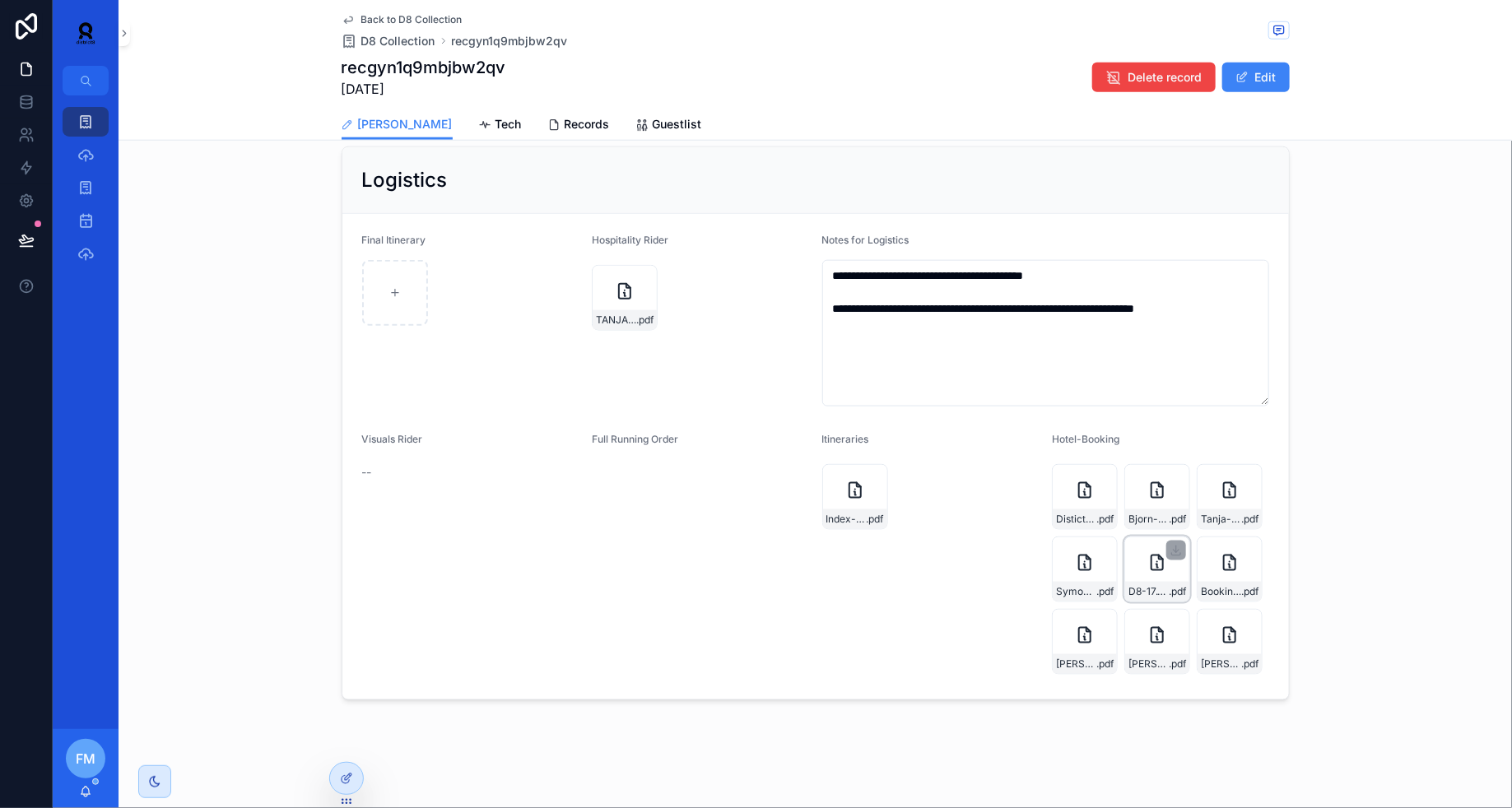
click at [1149, 575] on div "D8-17.10.2025 .pdf" at bounding box center [1157, 570] width 66 height 66
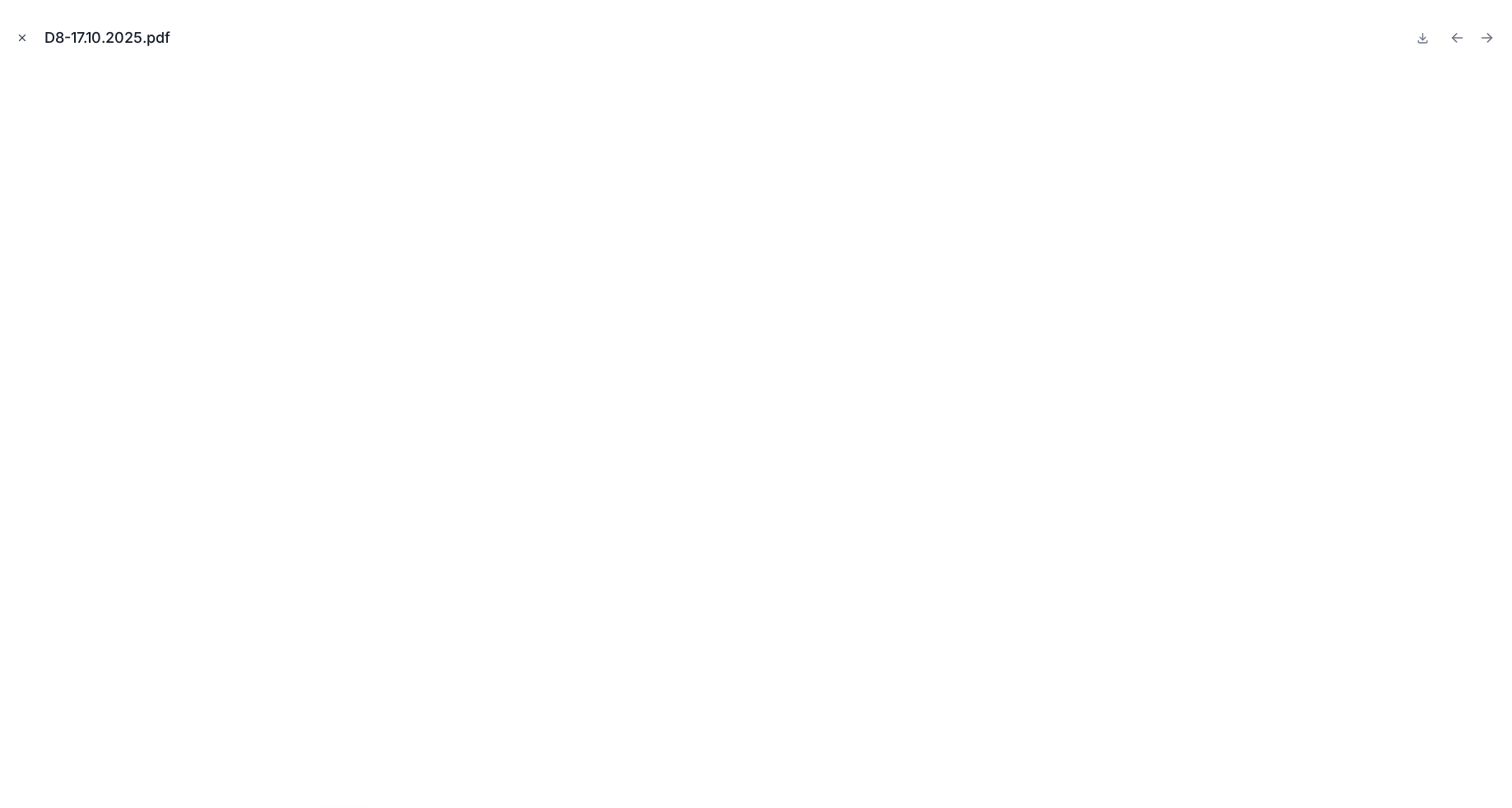
click at [19, 36] on icon "Close modal" at bounding box center [23, 38] width 12 height 12
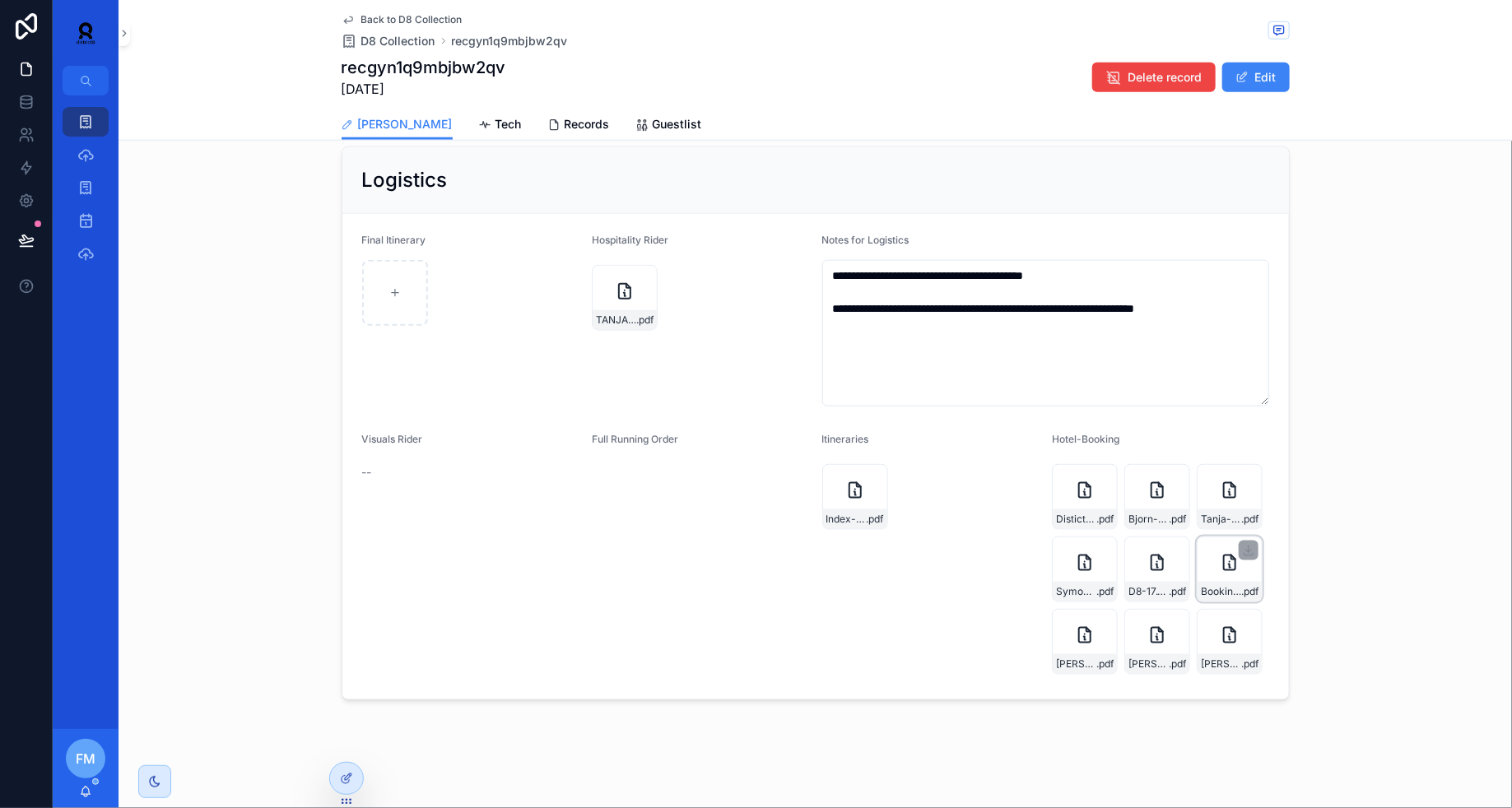
click at [1221, 563] on icon "scrollable content" at bounding box center [1229, 562] width 19 height 19
